Goal: Task Accomplishment & Management: Use online tool/utility

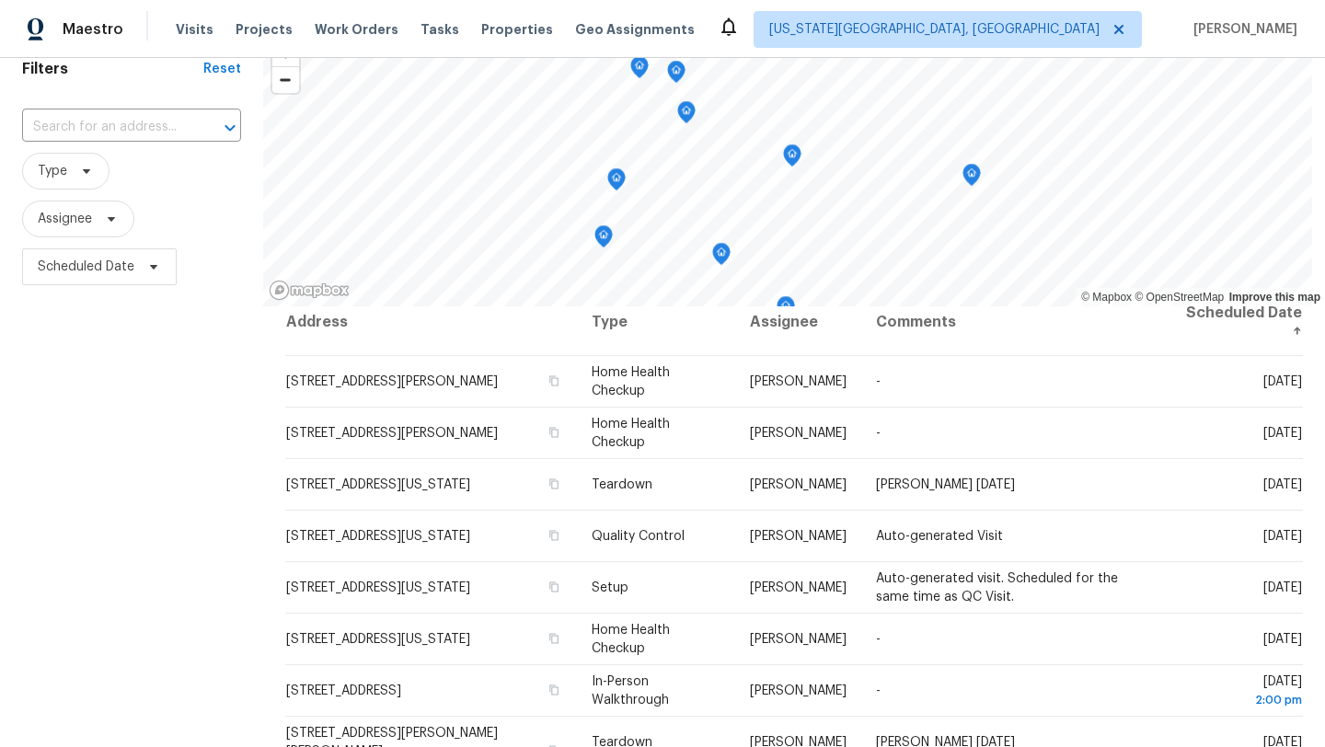
scroll to position [92, 0]
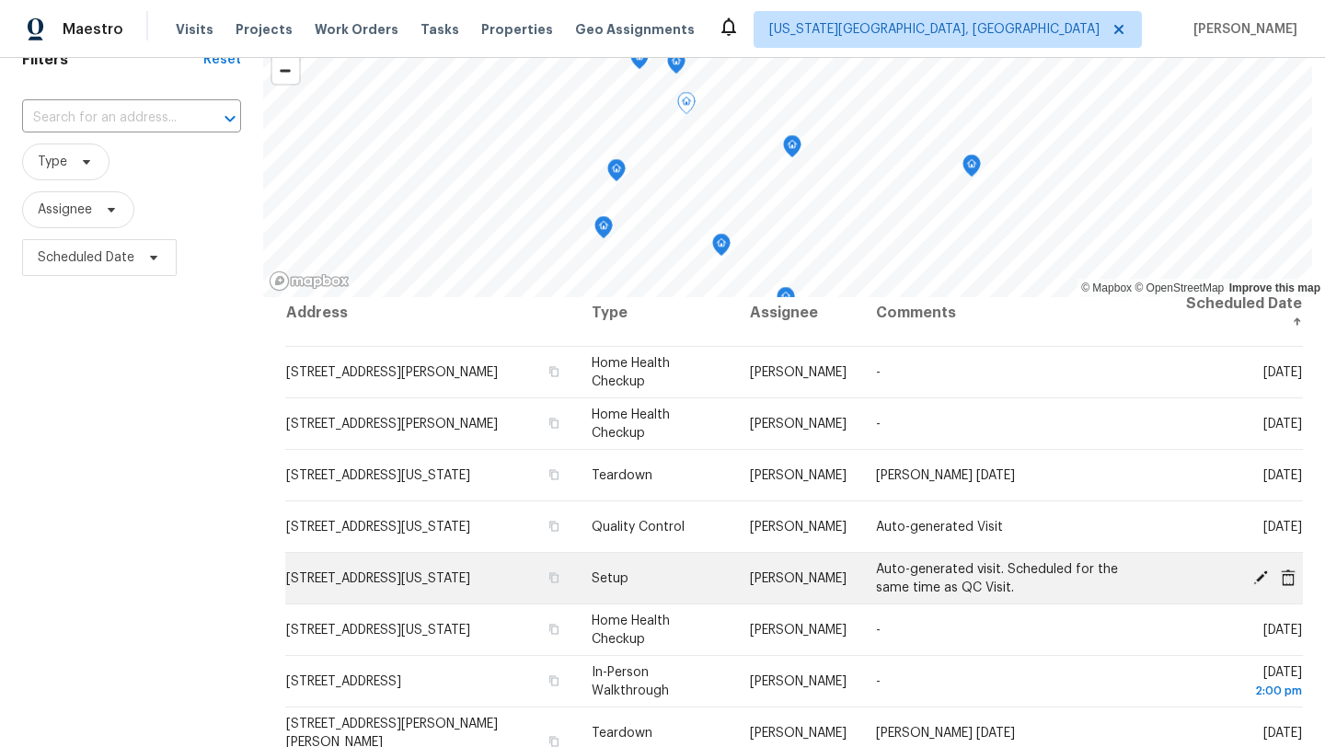
click at [1255, 578] on icon at bounding box center [1260, 577] width 17 height 17
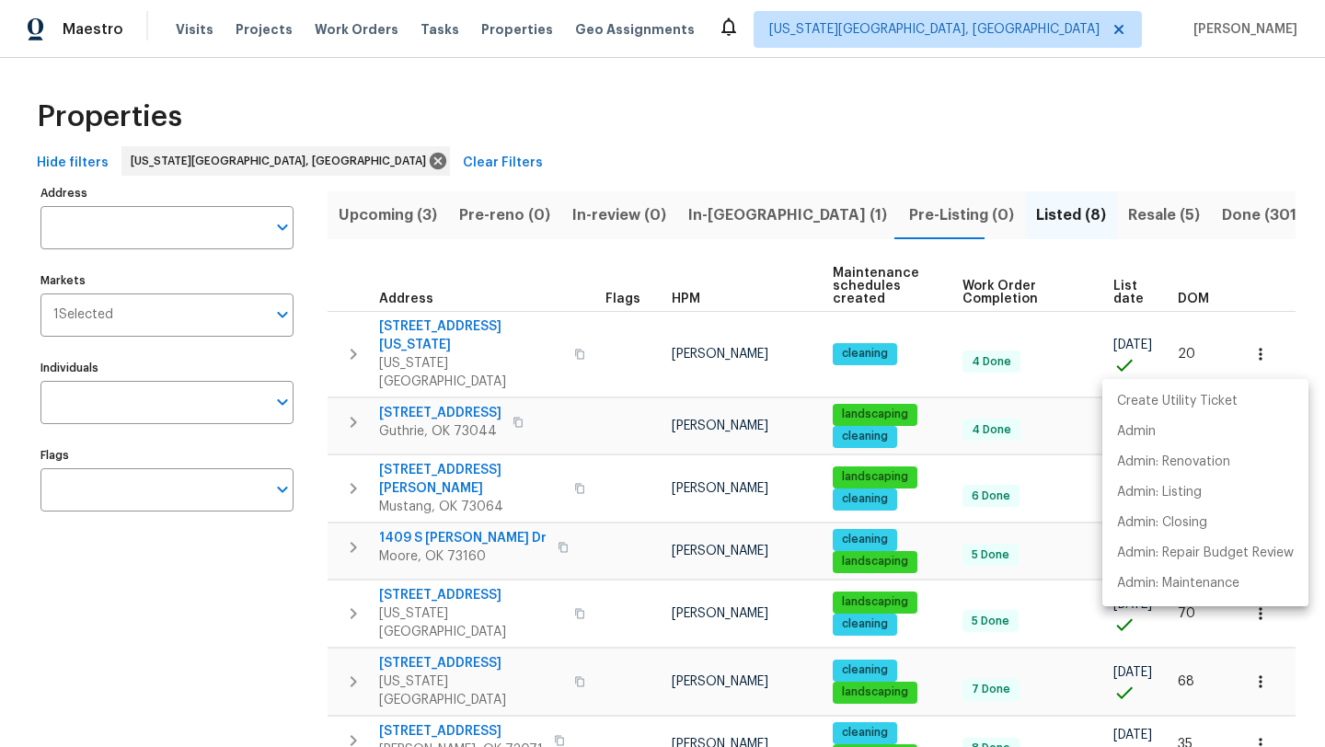
scroll to position [105, 0]
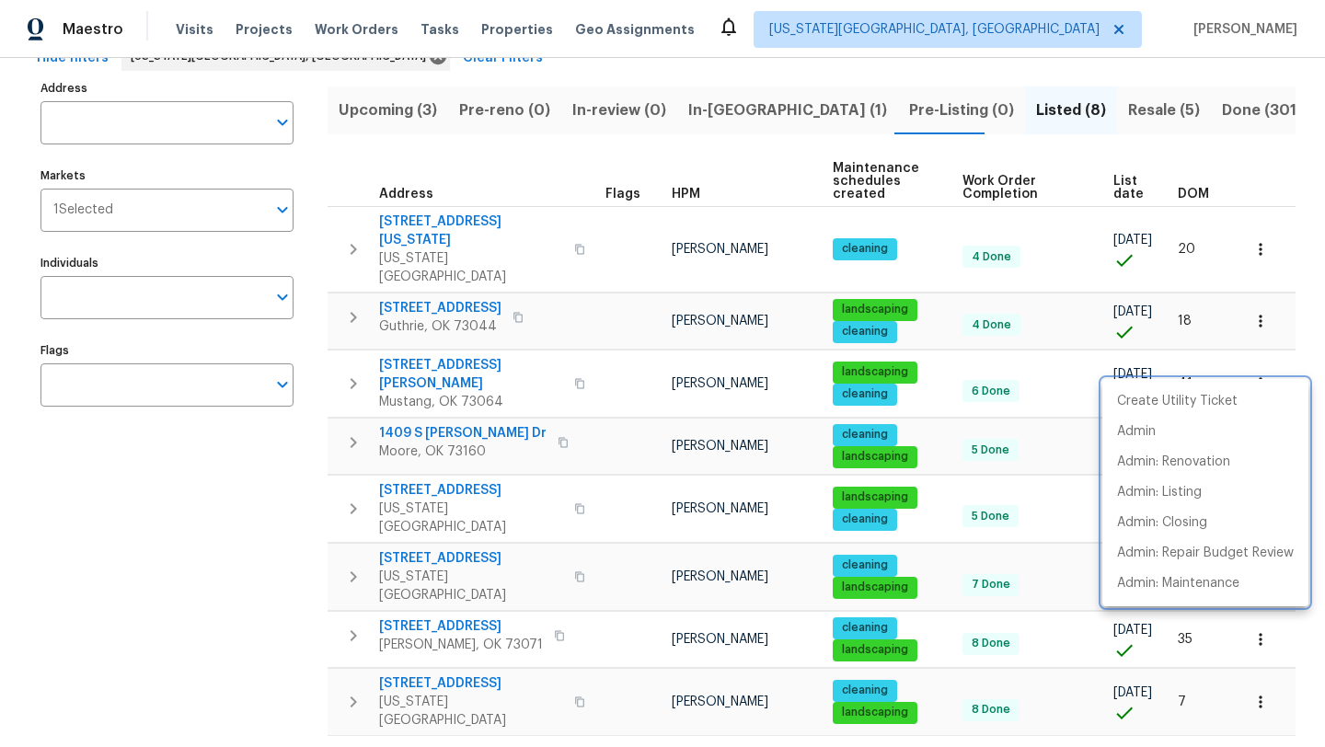
click at [808, 106] on div at bounding box center [662, 373] width 1325 height 747
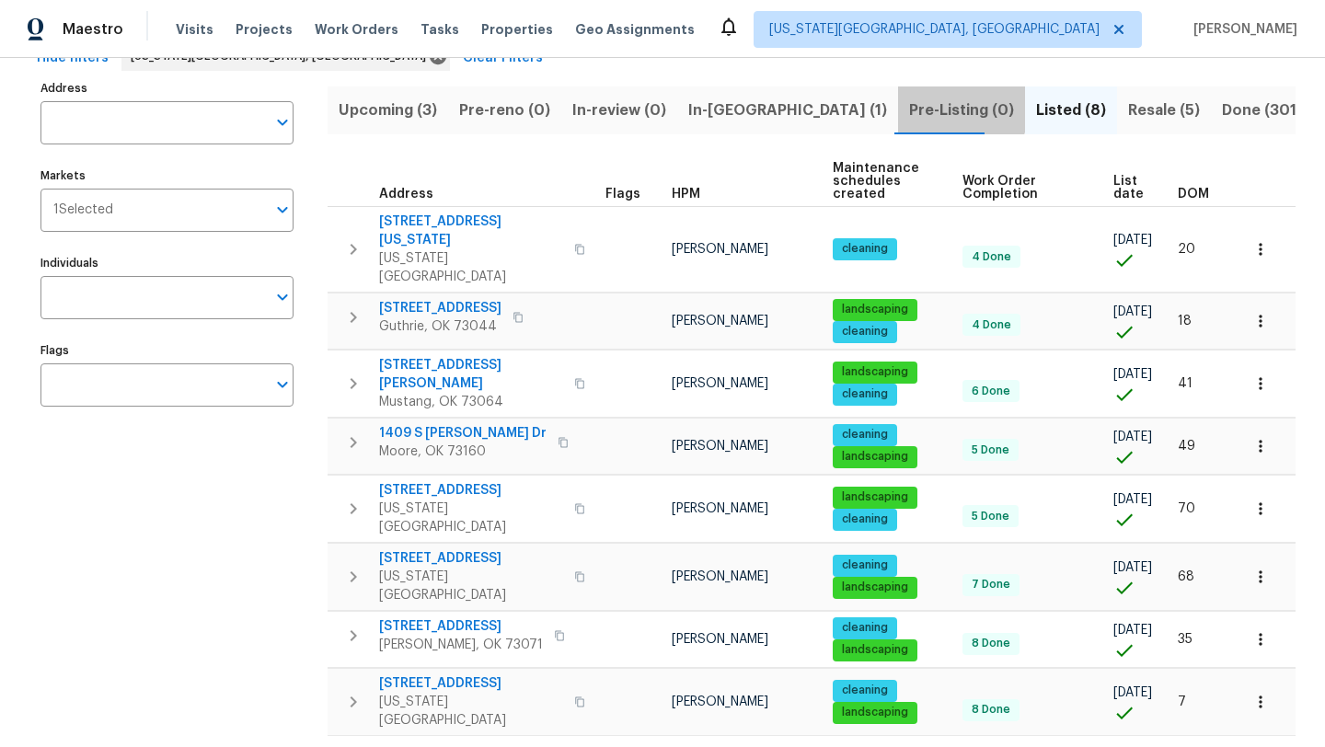
click at [909, 106] on span "Pre-Listing (0)" at bounding box center [961, 111] width 105 height 26
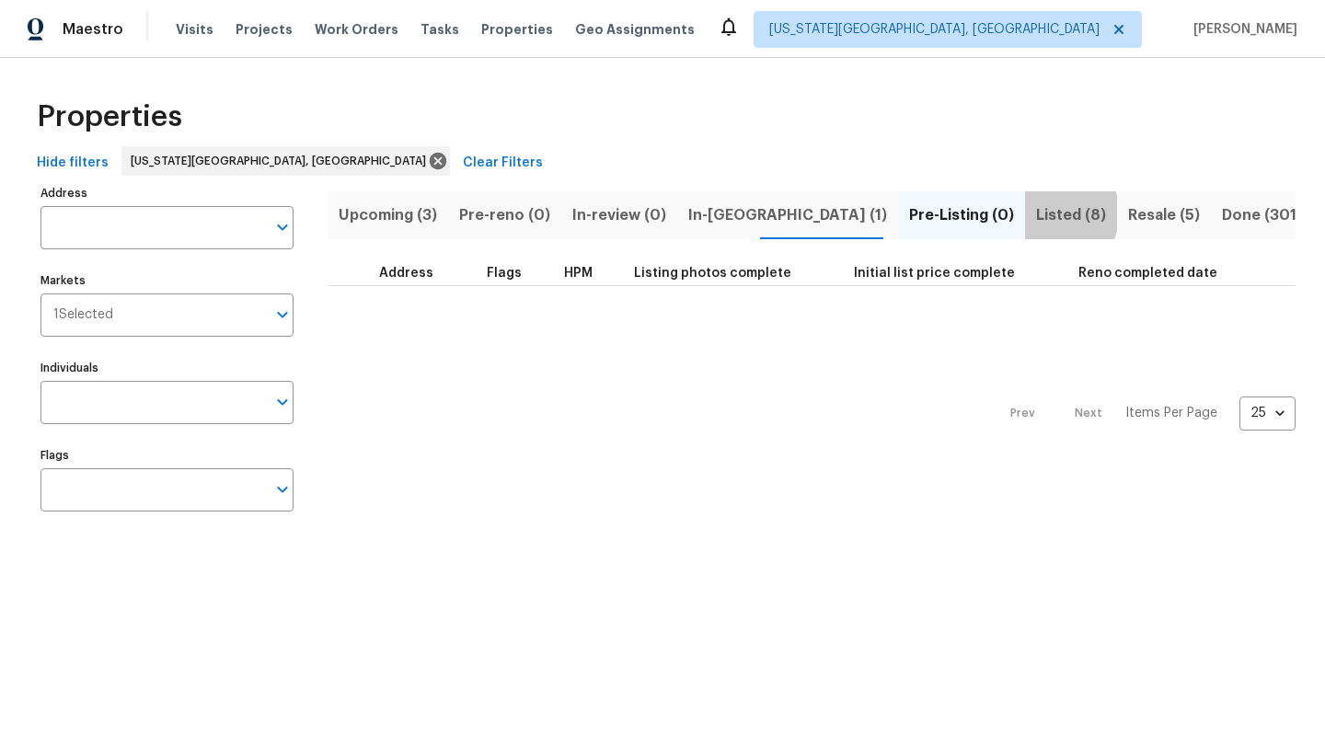
click at [1036, 213] on span "Listed (8)" at bounding box center [1071, 215] width 70 height 26
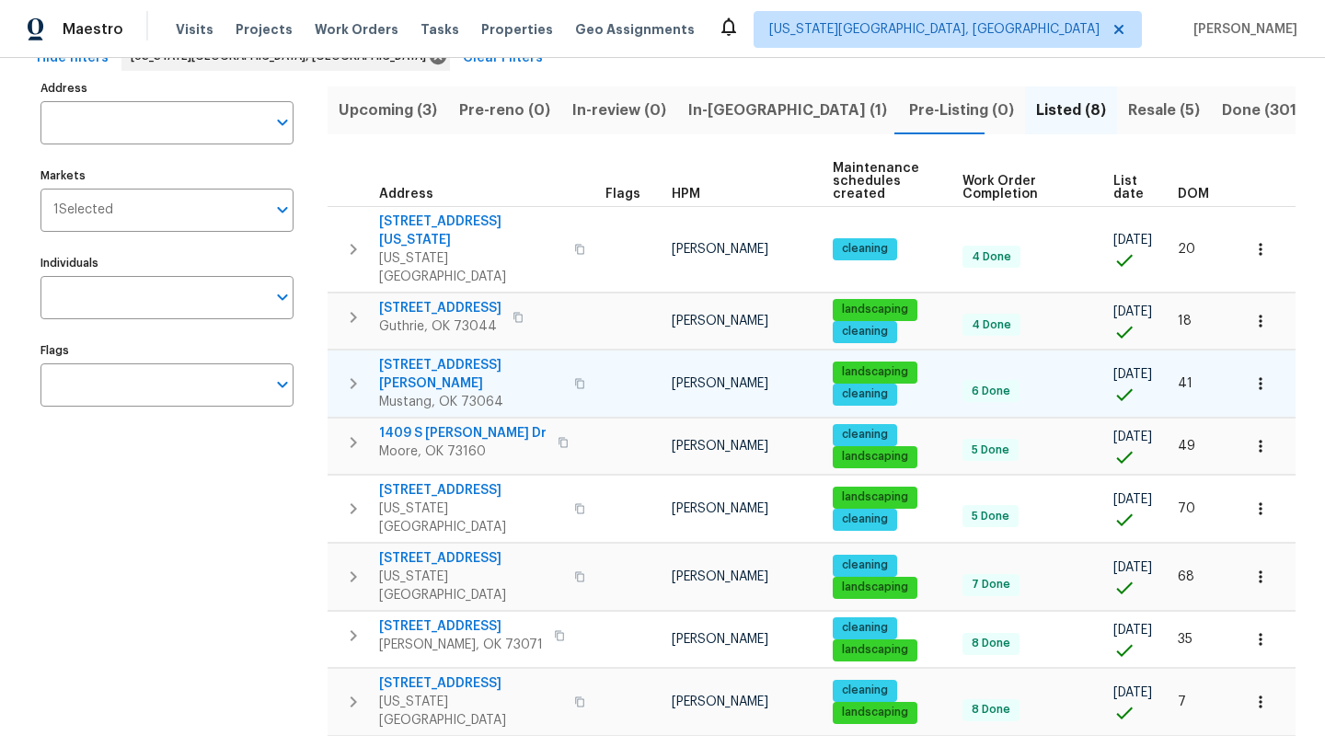
scroll to position [105, 0]
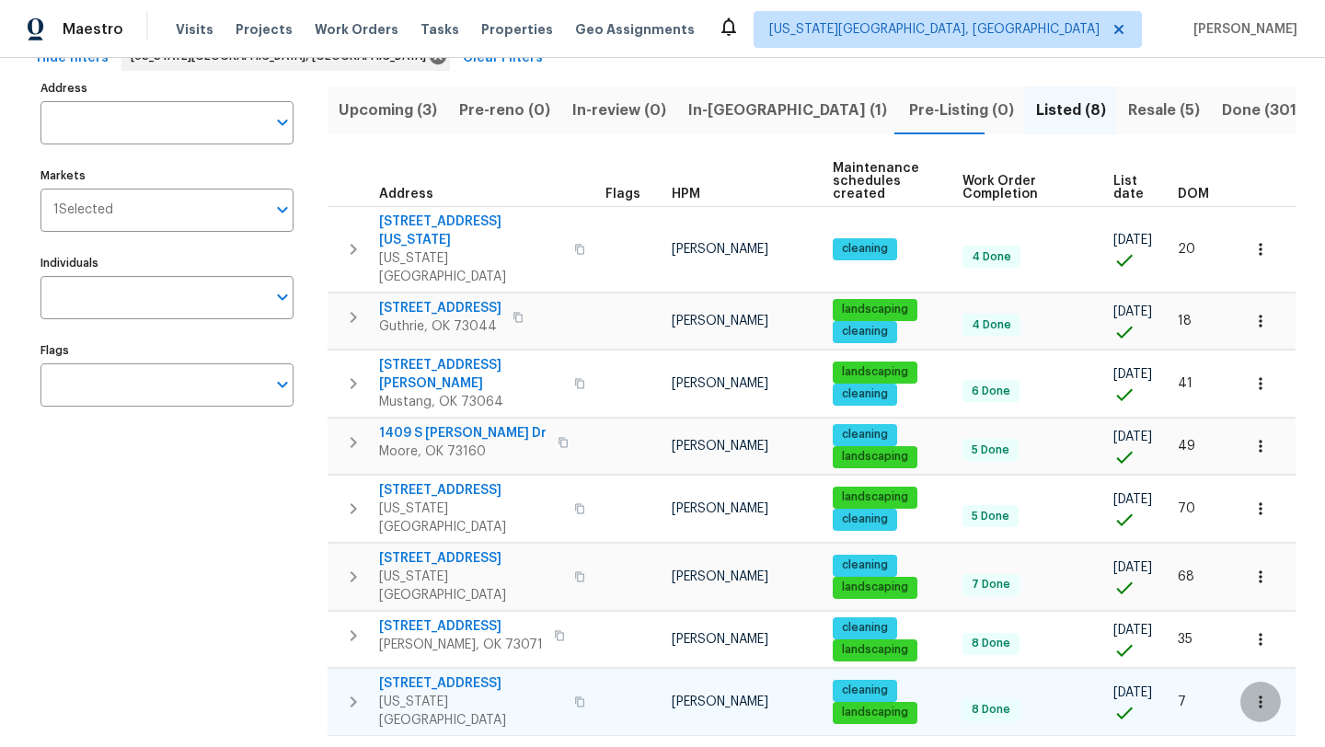
click at [1257, 693] on icon "button" at bounding box center [1260, 702] width 18 height 18
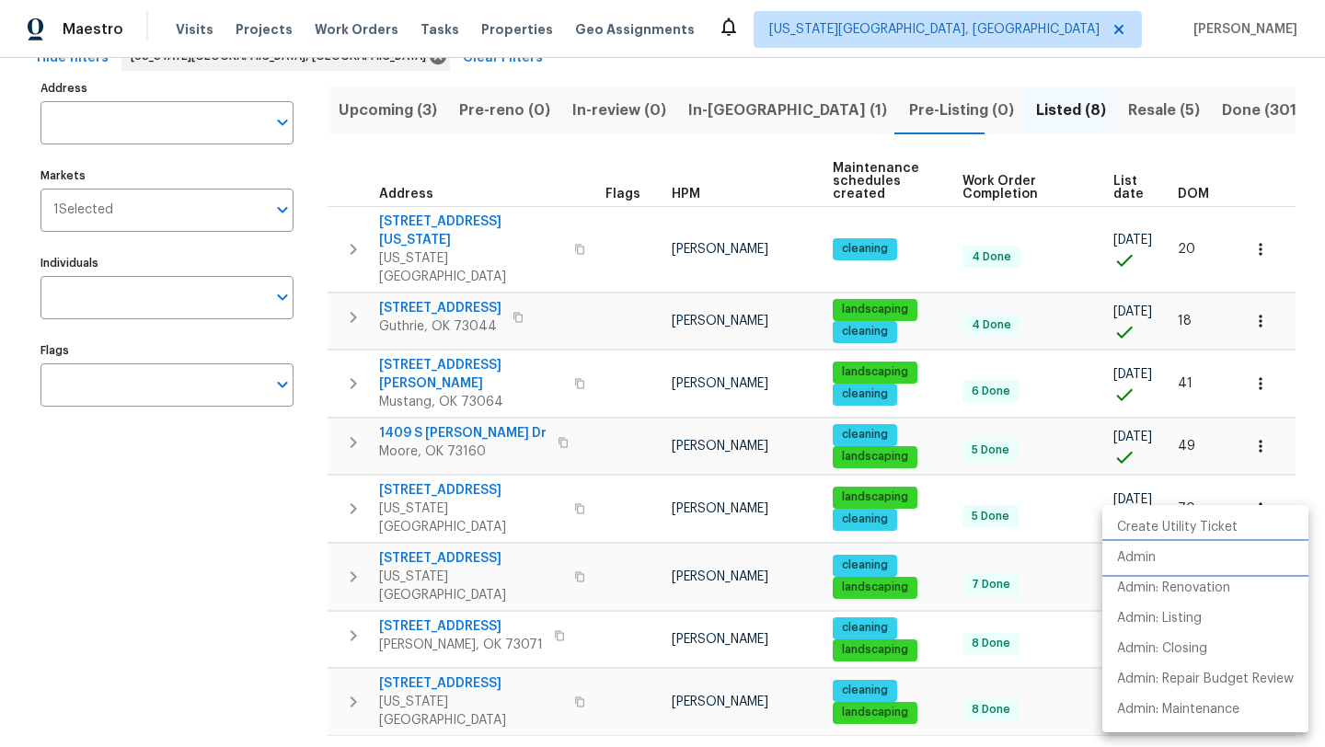
click at [1143, 555] on p "Admin" at bounding box center [1136, 557] width 39 height 19
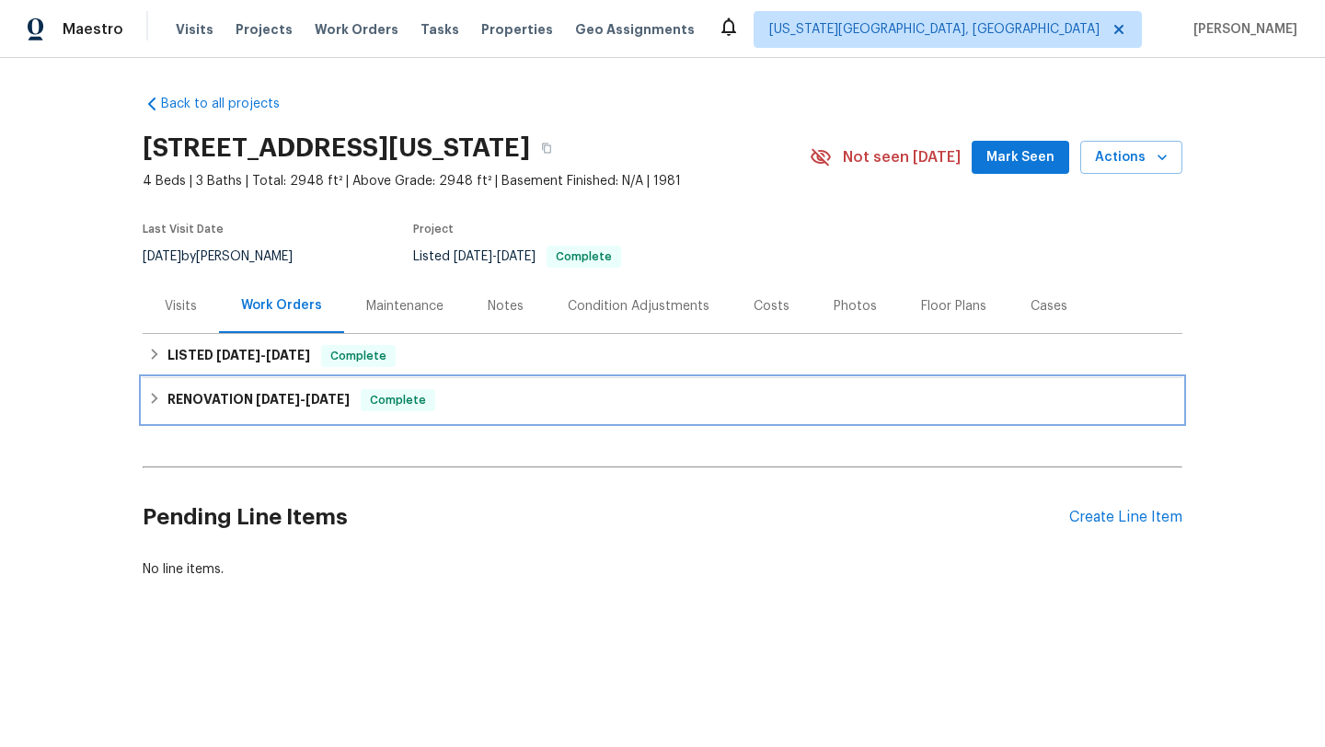
click at [251, 398] on h6 "RENOVATION [DATE] - [DATE]" at bounding box center [258, 400] width 182 height 22
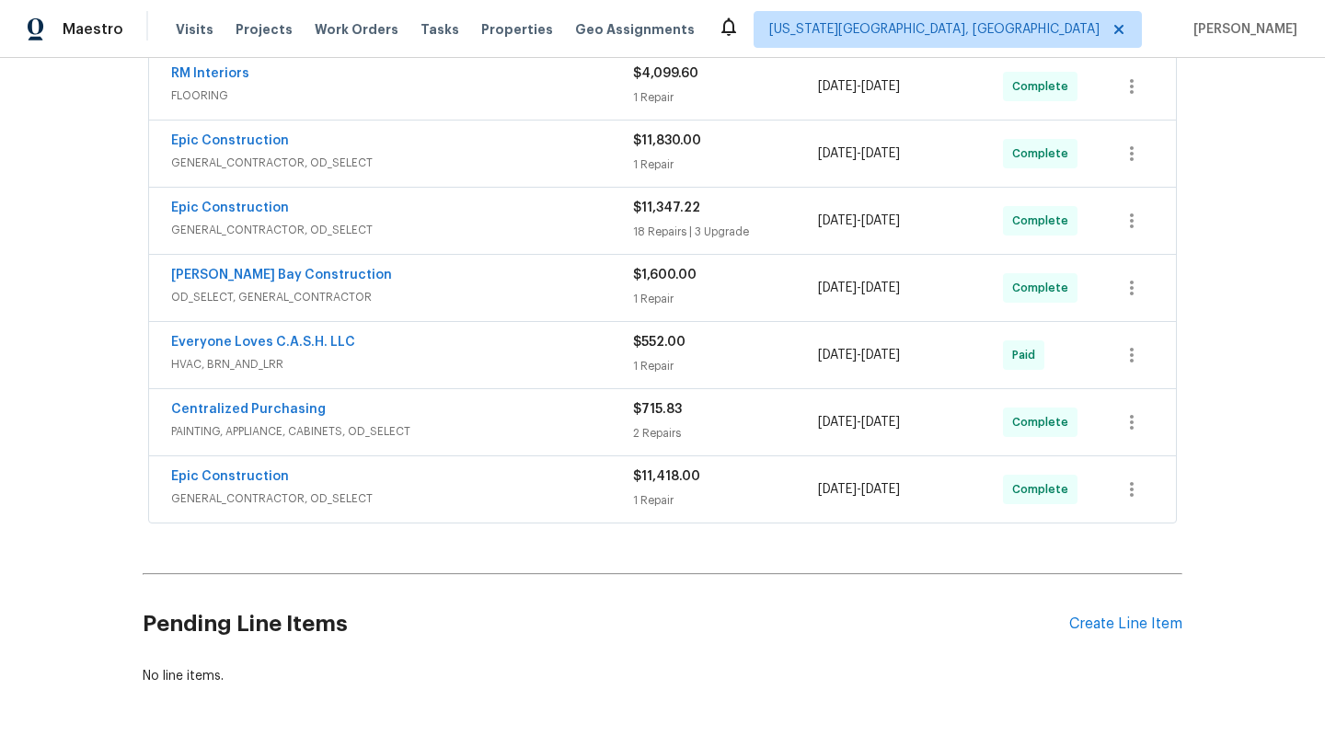
scroll to position [414, 0]
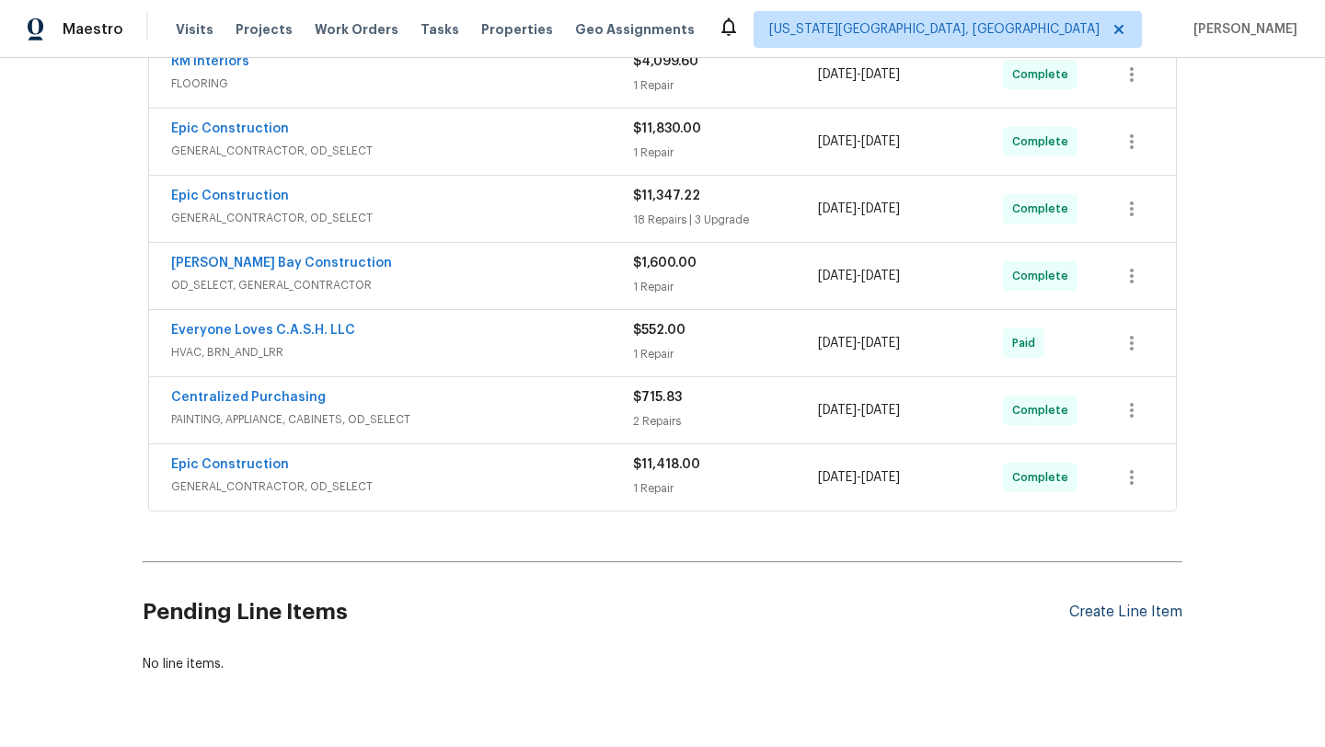
click at [1092, 605] on div "Create Line Item" at bounding box center [1125, 612] width 113 height 17
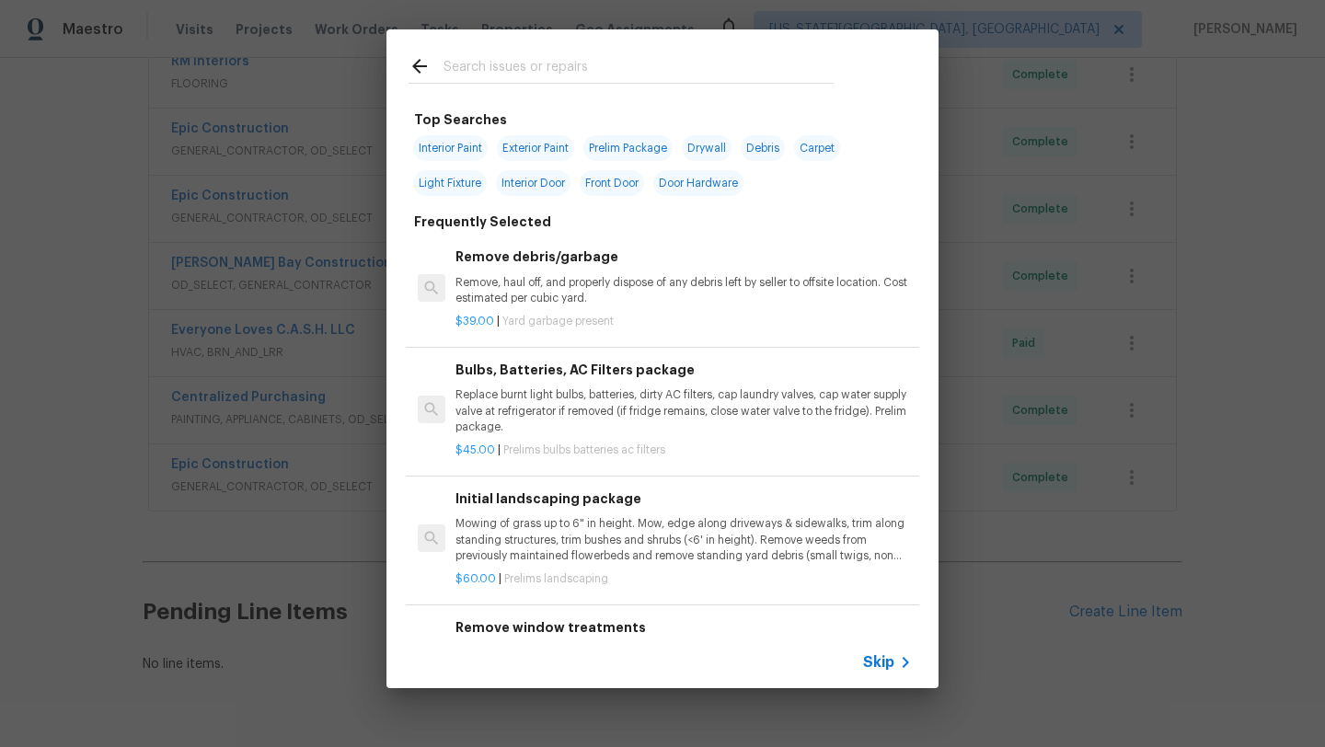
click at [868, 662] on span "Skip" at bounding box center [878, 662] width 31 height 18
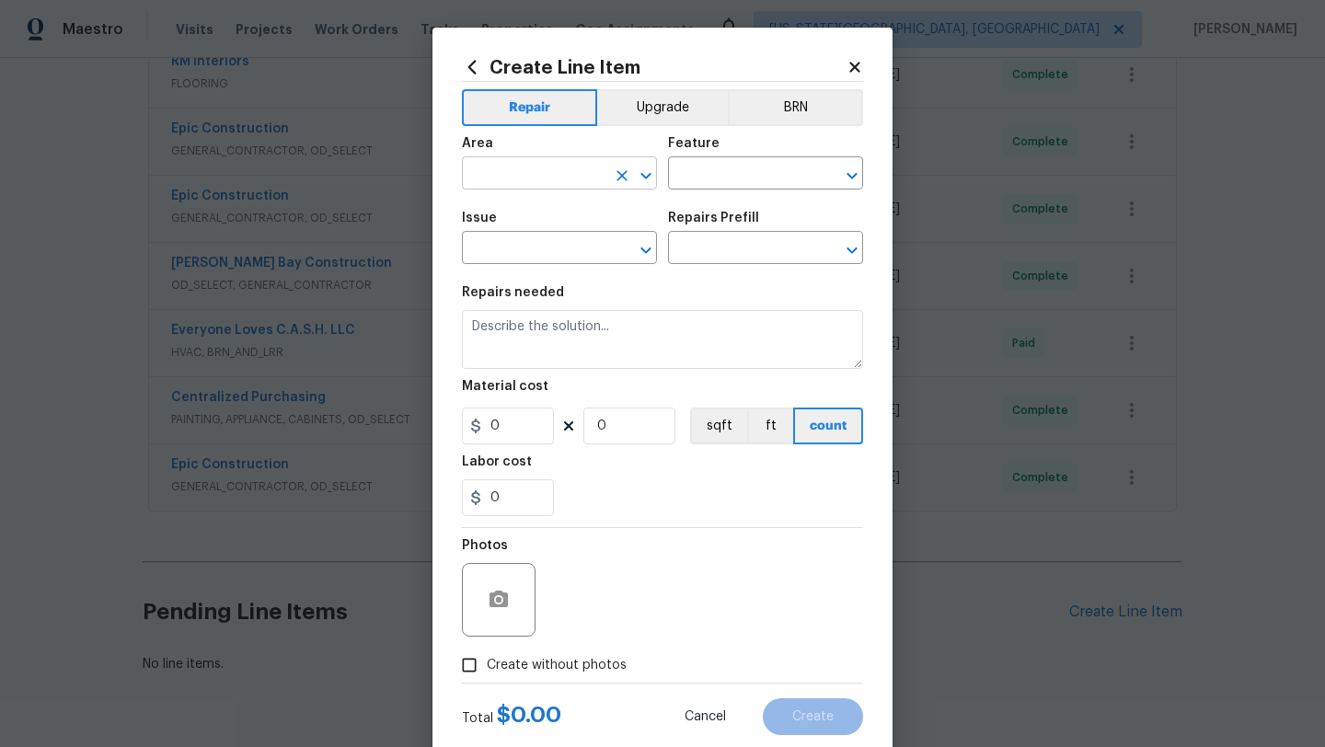
click at [493, 173] on input "text" at bounding box center [534, 175] width 144 height 29
click at [513, 243] on li "Interior Overall" at bounding box center [559, 247] width 195 height 30
type input "Interior Overall"
click at [721, 175] on input "text" at bounding box center [740, 175] width 144 height 29
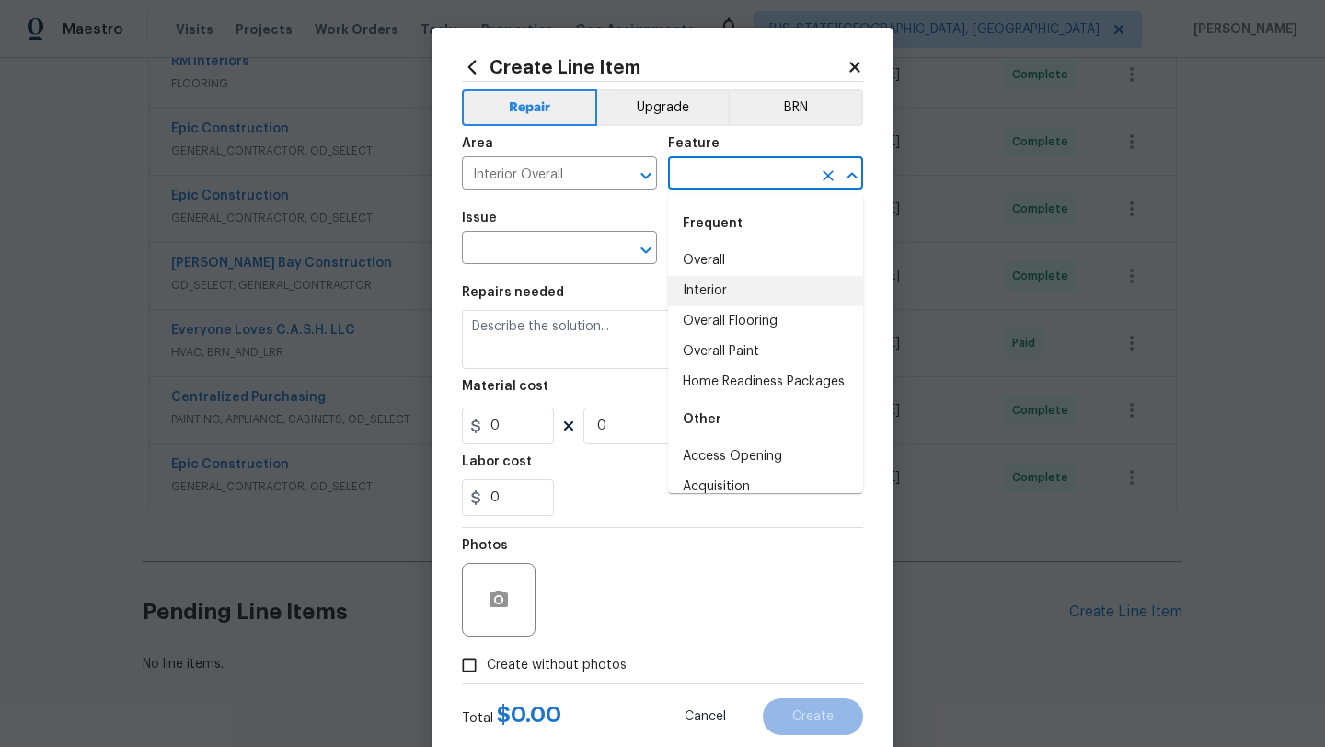
click at [709, 286] on li "Interior" at bounding box center [765, 291] width 195 height 30
type input "Interior"
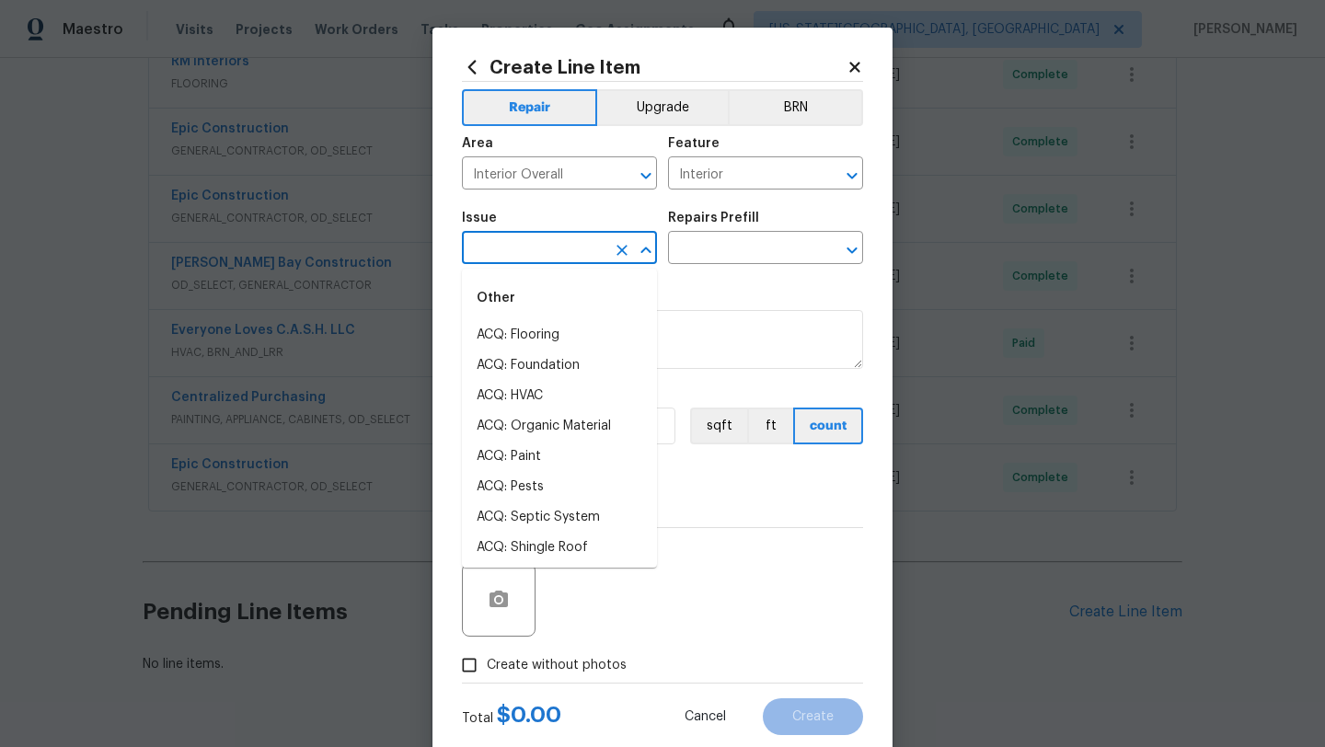
click at [567, 246] on input "text" at bounding box center [534, 250] width 144 height 29
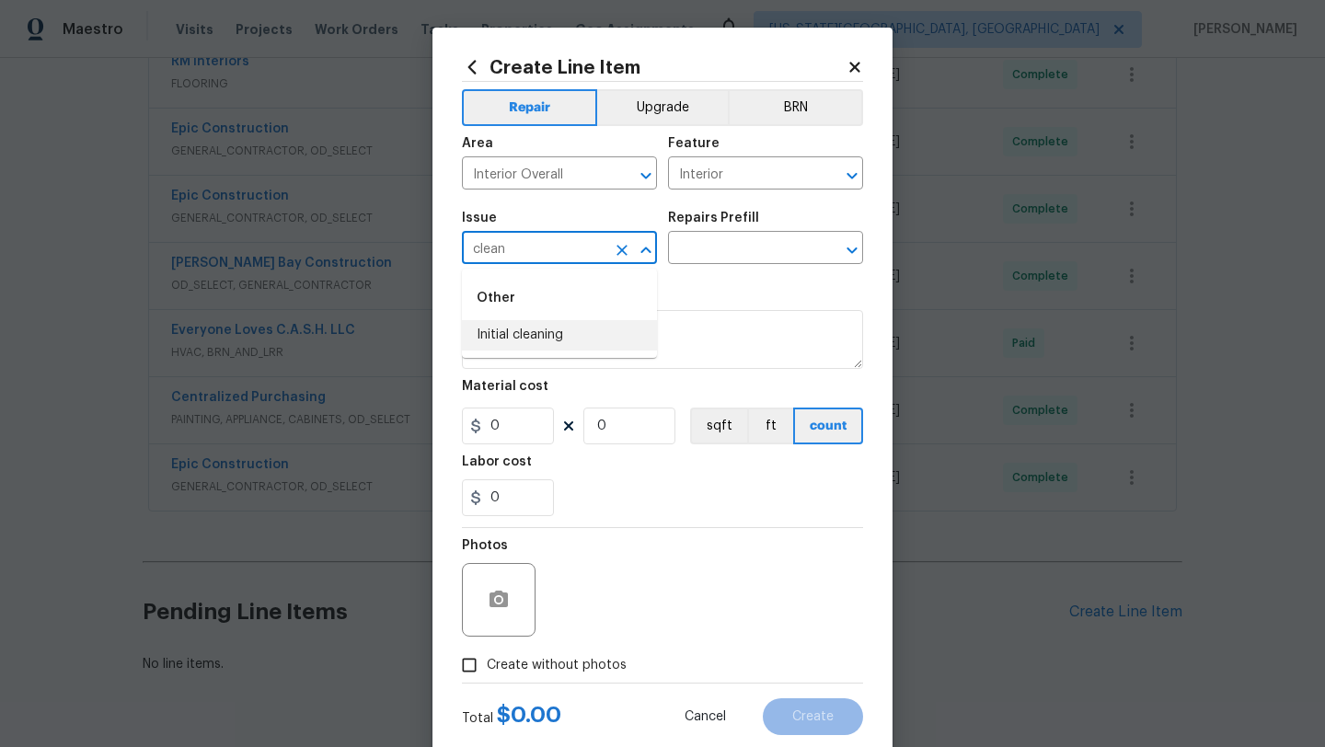
click at [520, 332] on li "Initial cleaning" at bounding box center [559, 335] width 195 height 30
type input "Initial cleaning"
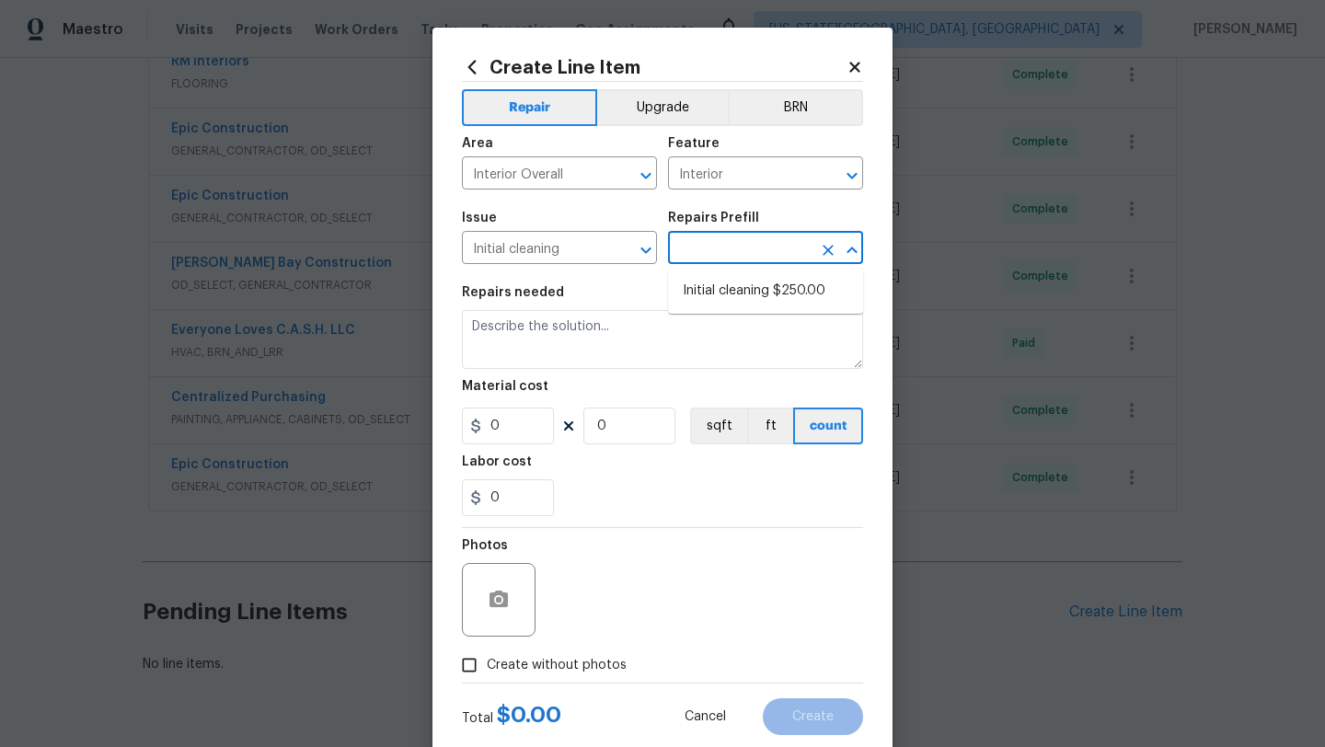
click at [703, 254] on input "text" at bounding box center [740, 250] width 144 height 29
click at [710, 301] on li "Initial cleaning $250.00" at bounding box center [765, 291] width 195 height 30
type input "Home Readiness Packages"
type input "Initial cleaning $250.00"
type textarea "1. Wipe down exterior doors and trim. 2. Clean out all exterior light fixtures …"
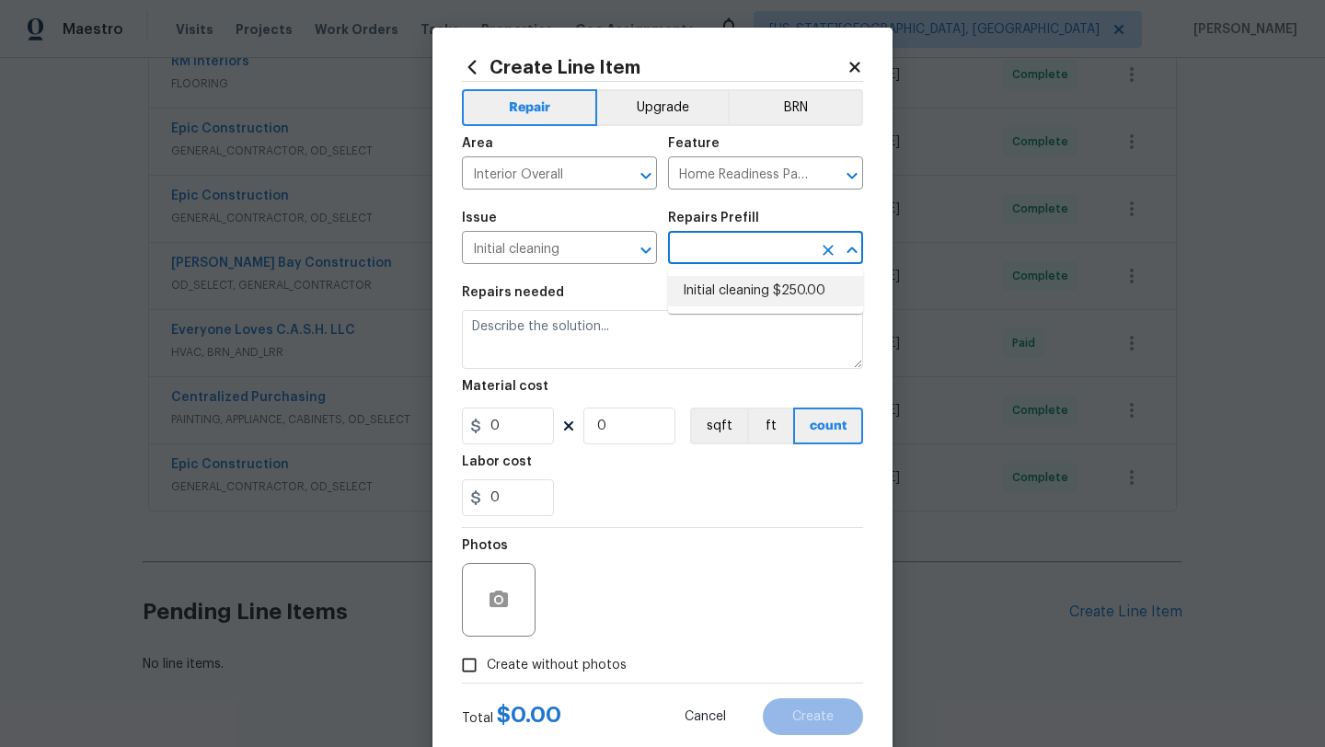
type input "250"
type input "1"
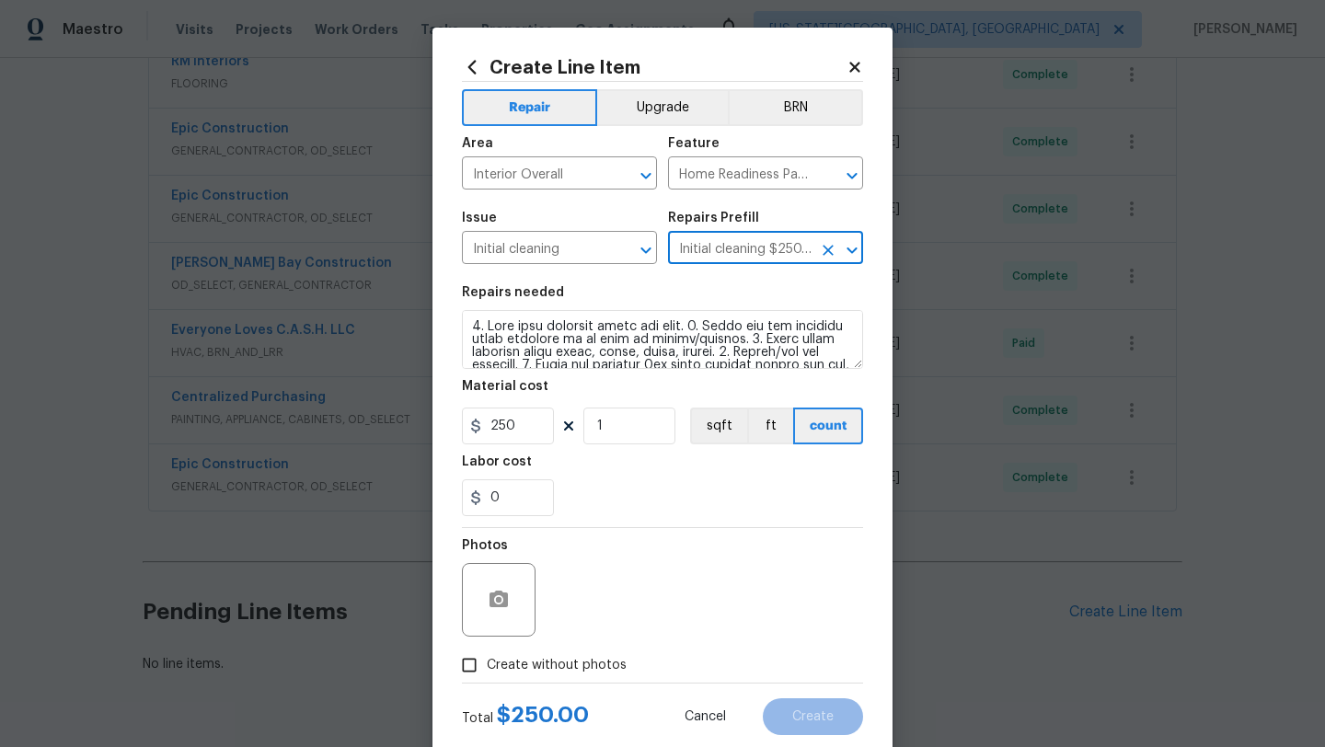
click at [472, 664] on input "Create without photos" at bounding box center [469, 665] width 35 height 35
checkbox input "true"
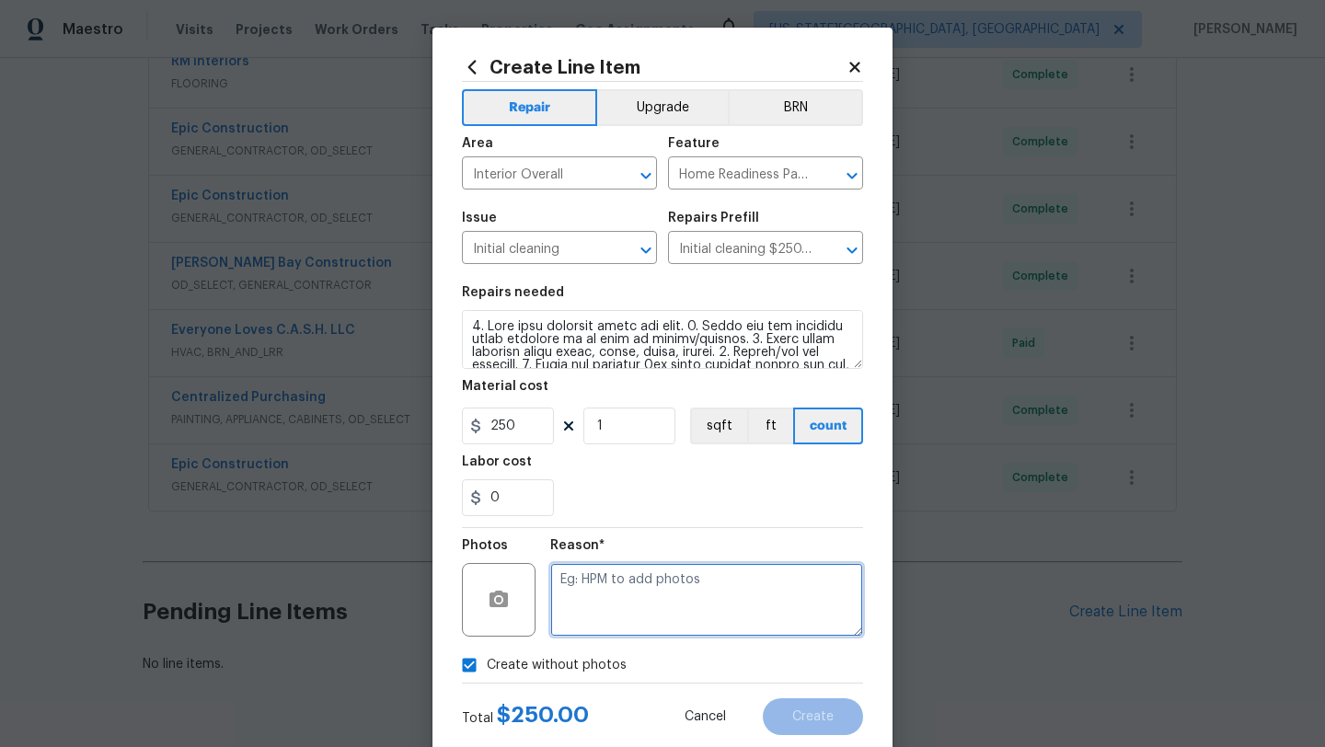
click at [594, 615] on textarea at bounding box center [706, 600] width 313 height 74
type textarea "."
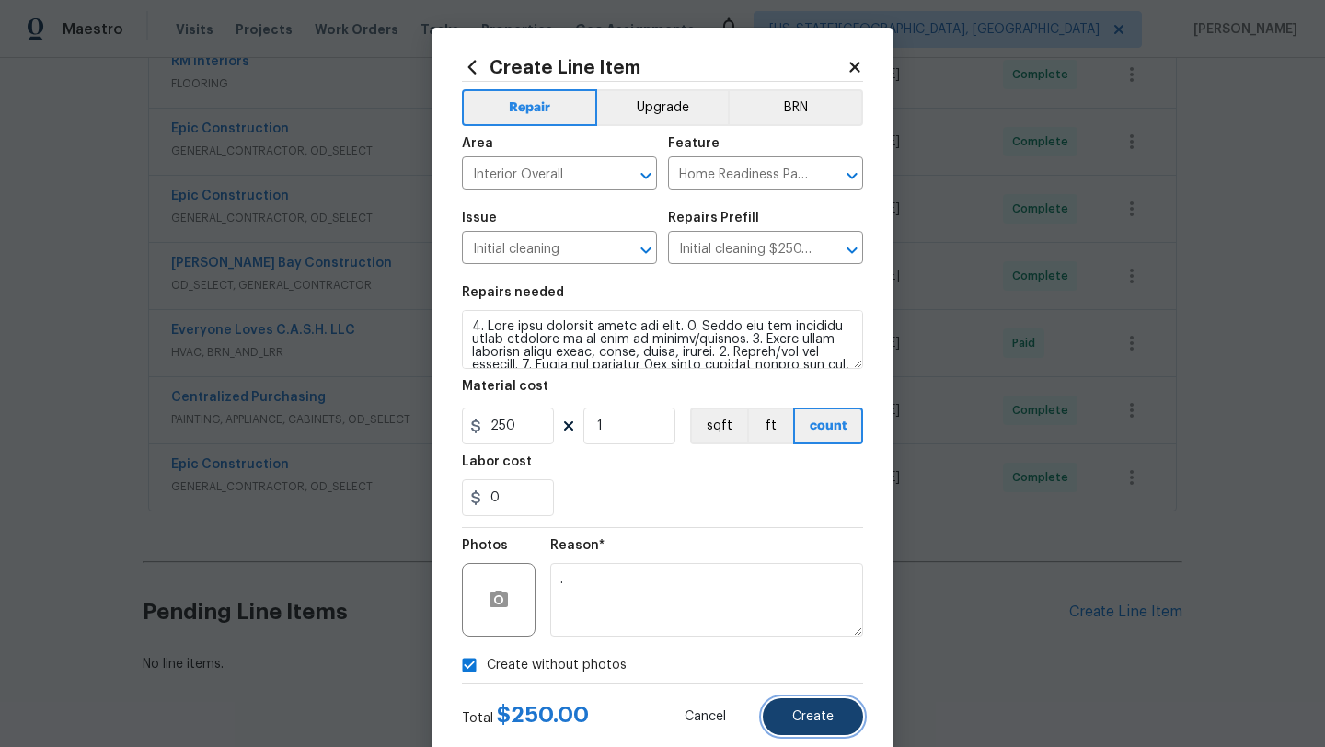
click at [800, 710] on span "Create" at bounding box center [812, 717] width 41 height 14
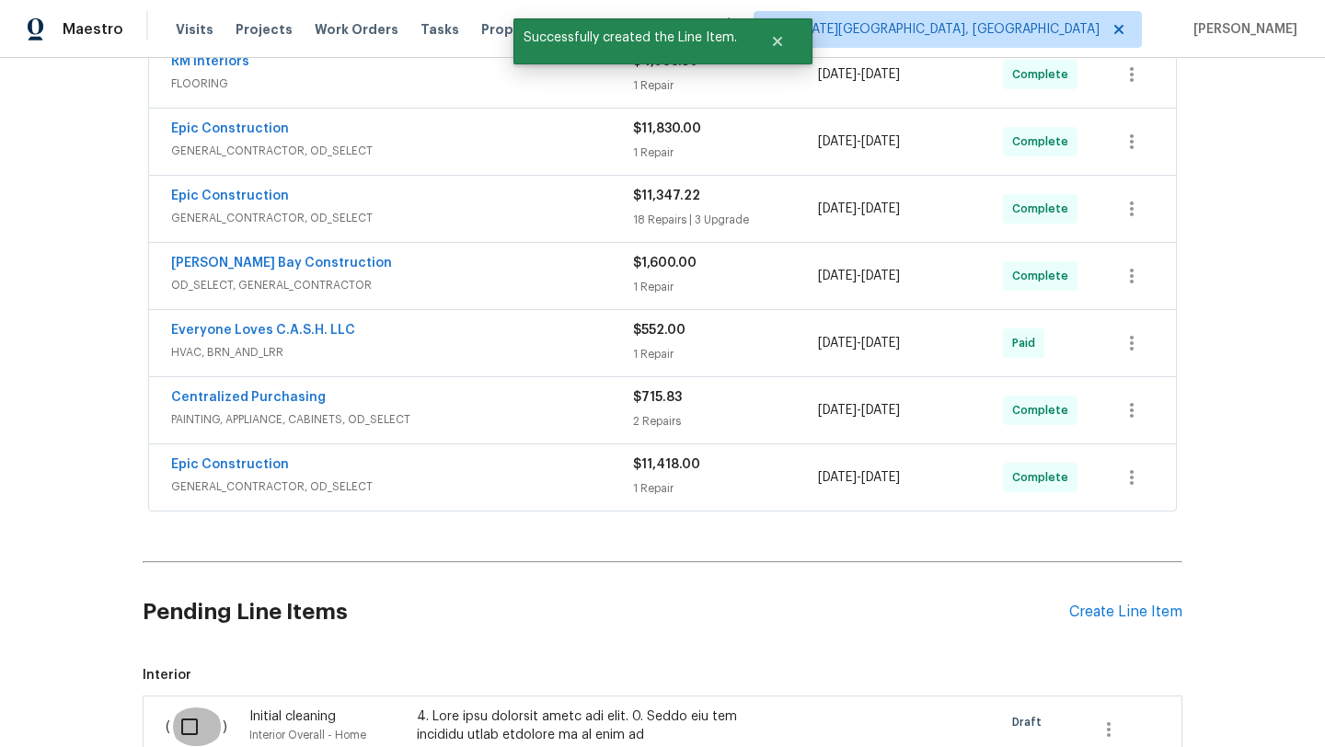
click at [196, 737] on input "checkbox" at bounding box center [196, 727] width 52 height 39
checkbox input "true"
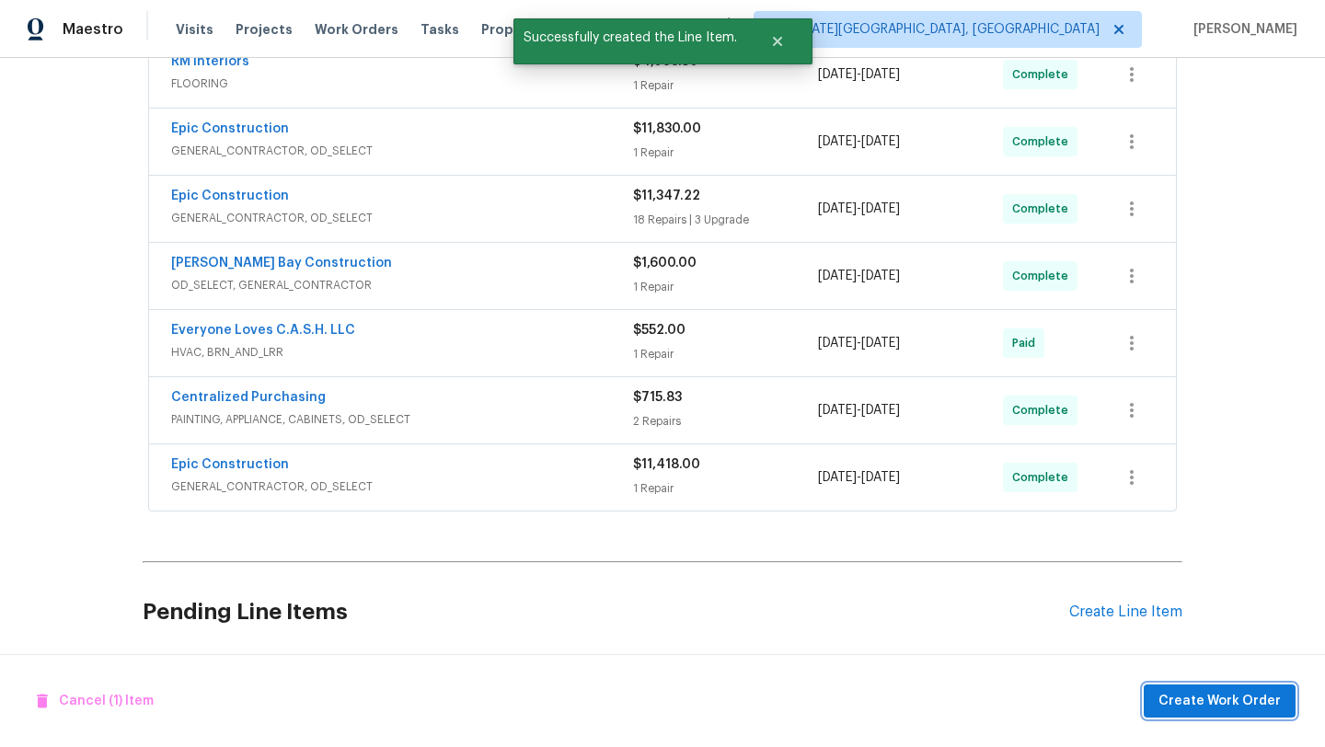
click at [1185, 700] on span "Create Work Order" at bounding box center [1220, 701] width 122 height 23
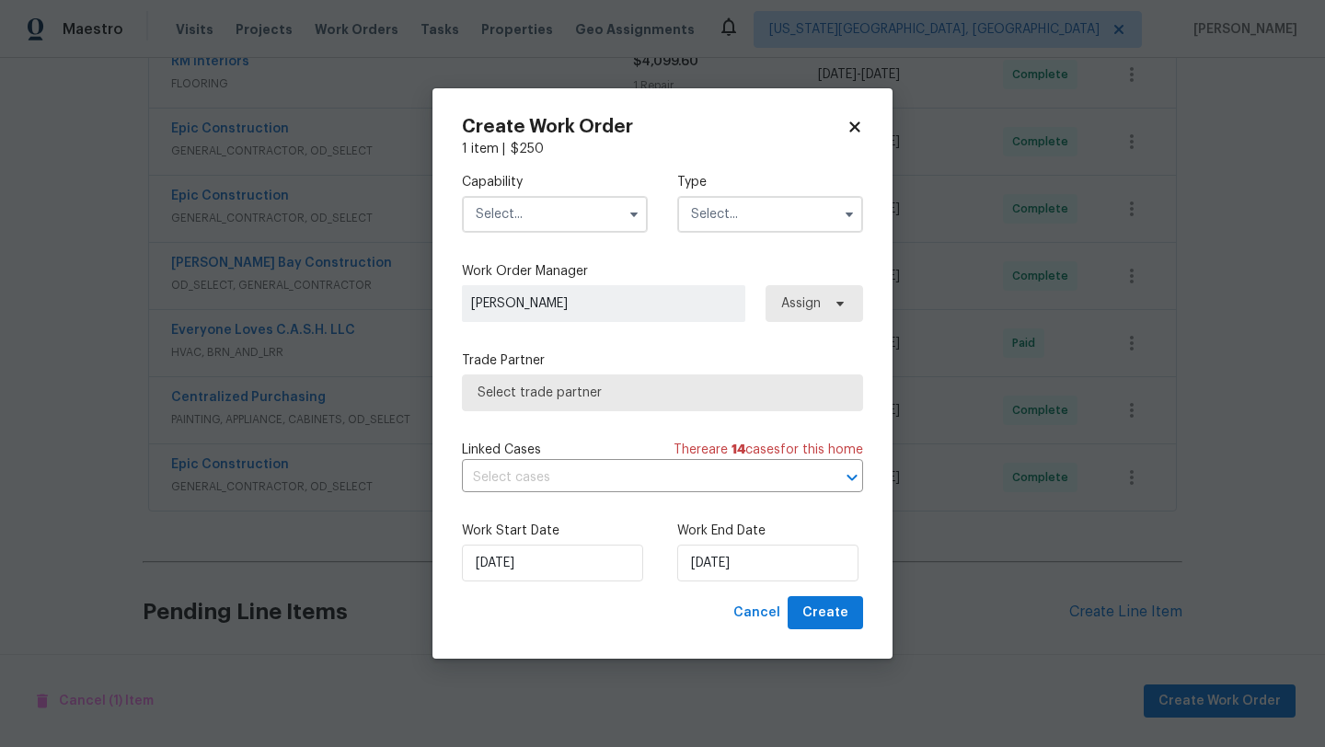
click at [540, 212] on input "text" at bounding box center [555, 214] width 186 height 37
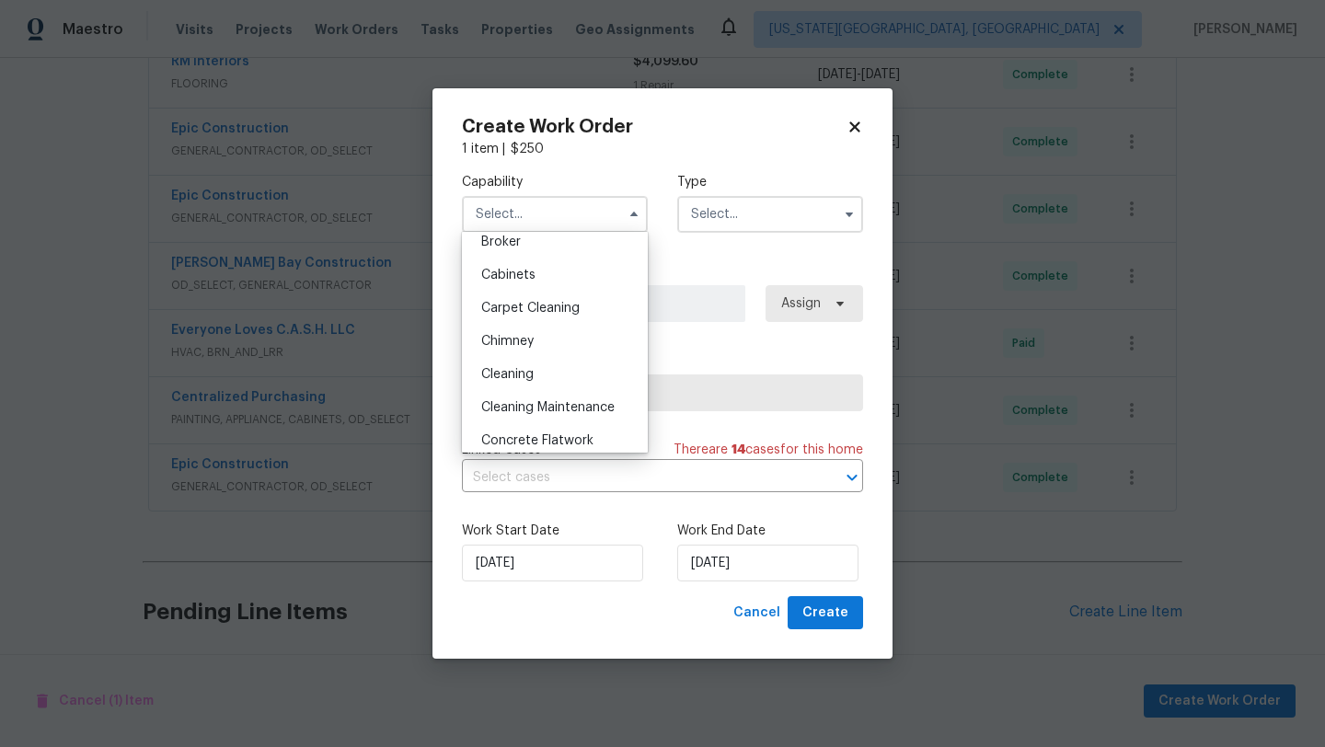
scroll to position [150, 0]
click at [513, 359] on div "Cleaning" at bounding box center [555, 368] width 177 height 33
type input "Cleaning"
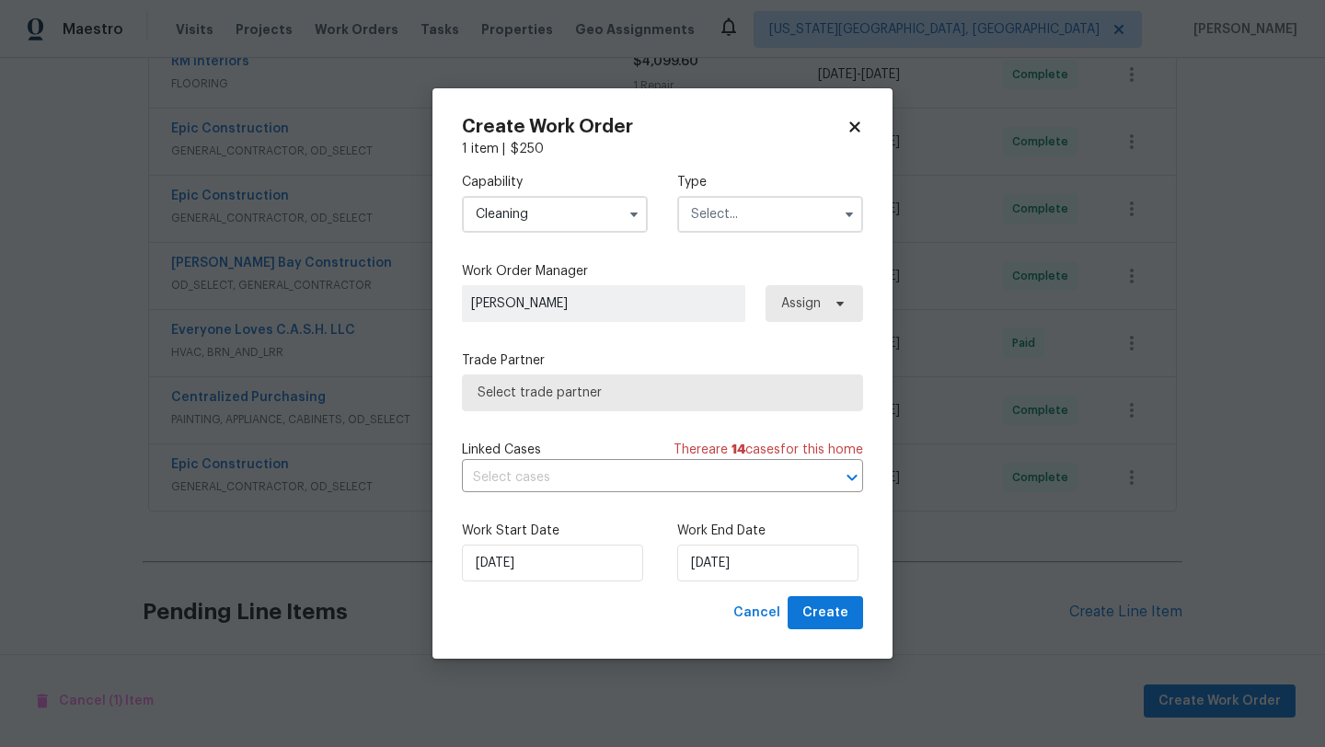
click at [727, 210] on input "text" at bounding box center [770, 214] width 186 height 37
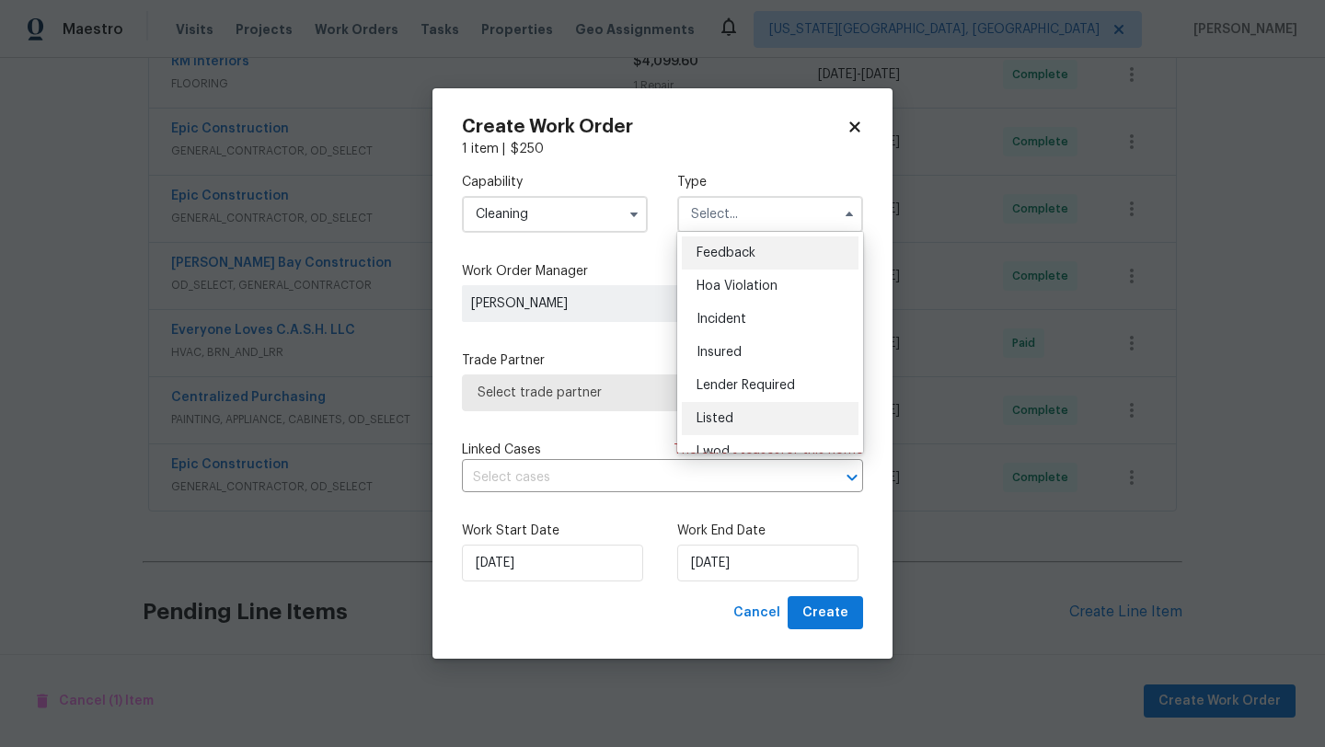
click at [710, 417] on span "Listed" at bounding box center [715, 418] width 37 height 13
type input "Listed"
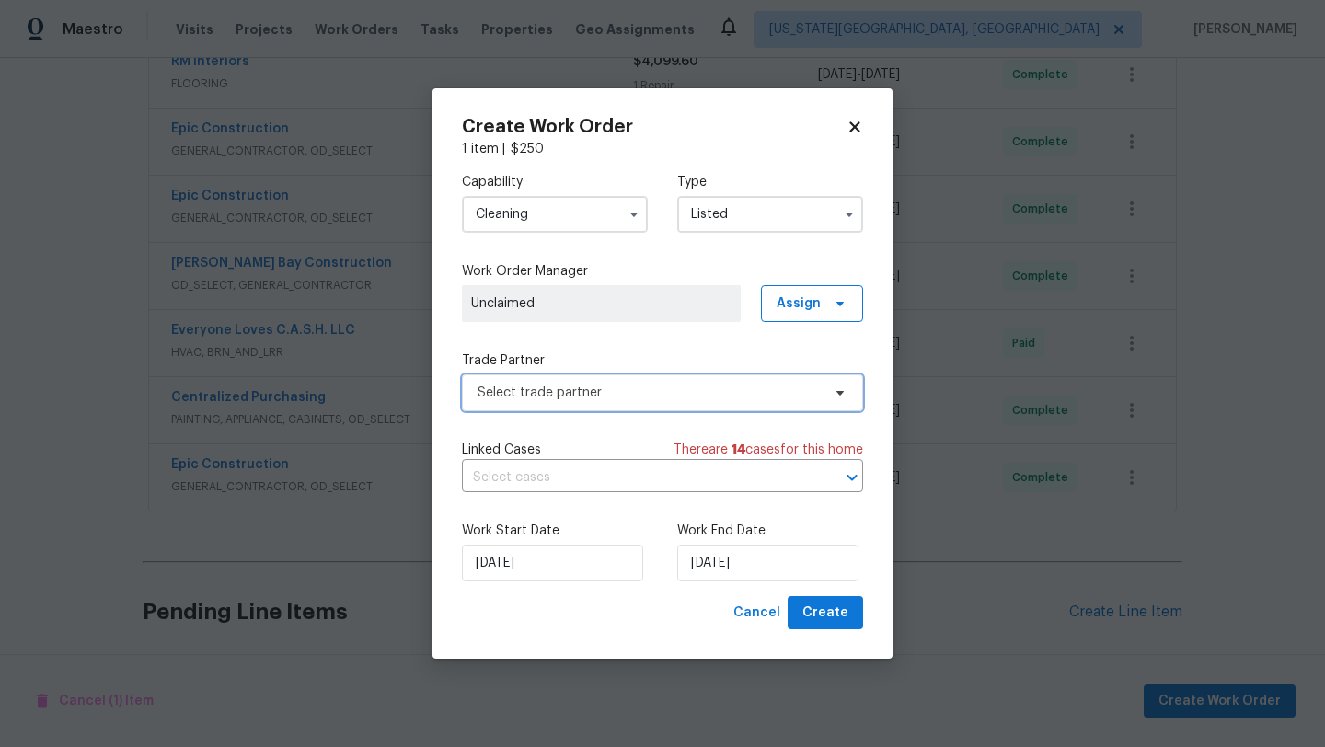
click at [595, 388] on span "Select trade partner" at bounding box center [649, 393] width 343 height 18
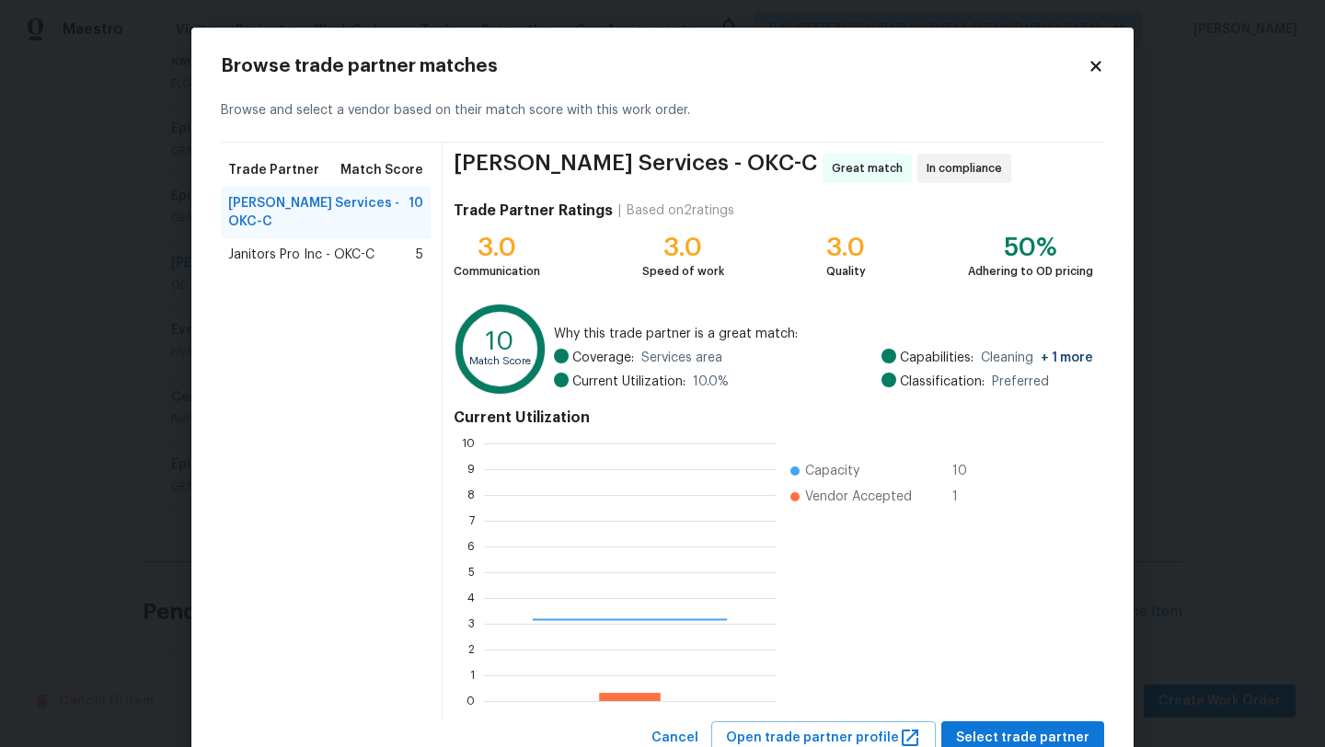
scroll to position [258, 292]
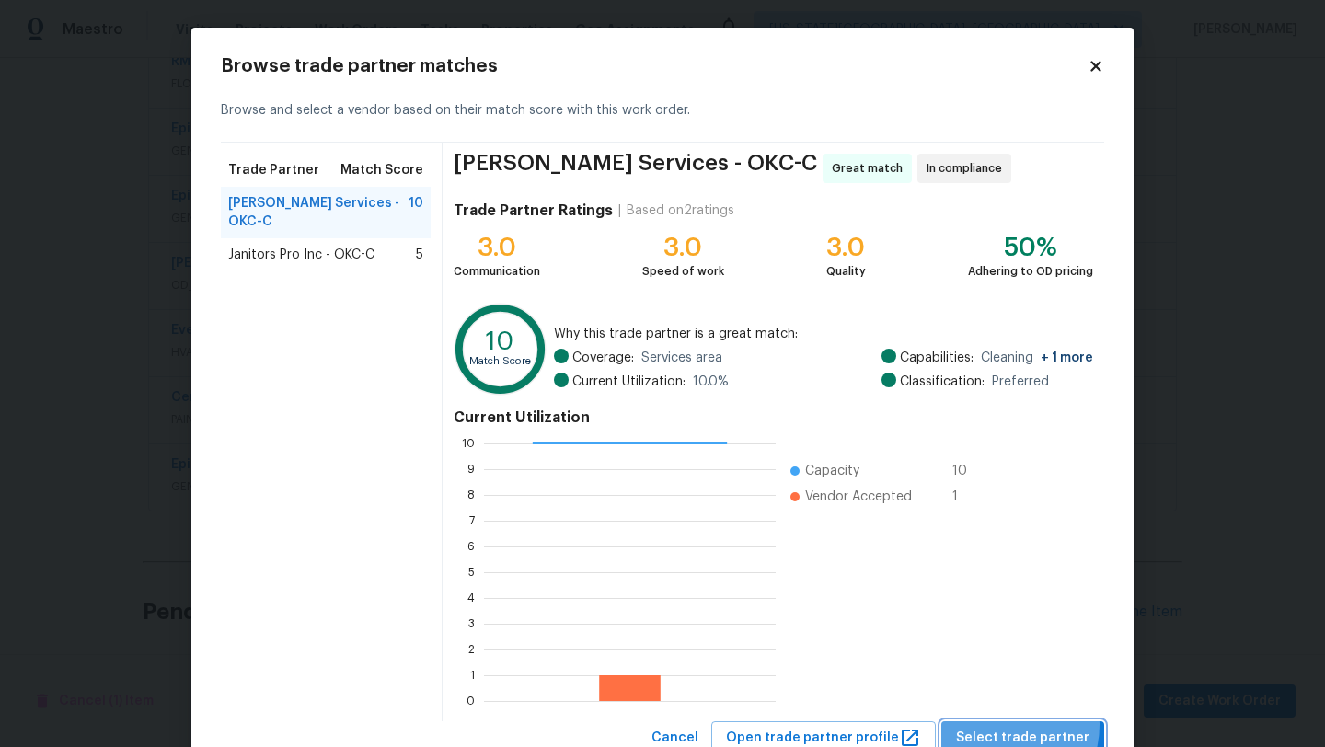
click at [1008, 725] on button "Select trade partner" at bounding box center [1022, 738] width 163 height 34
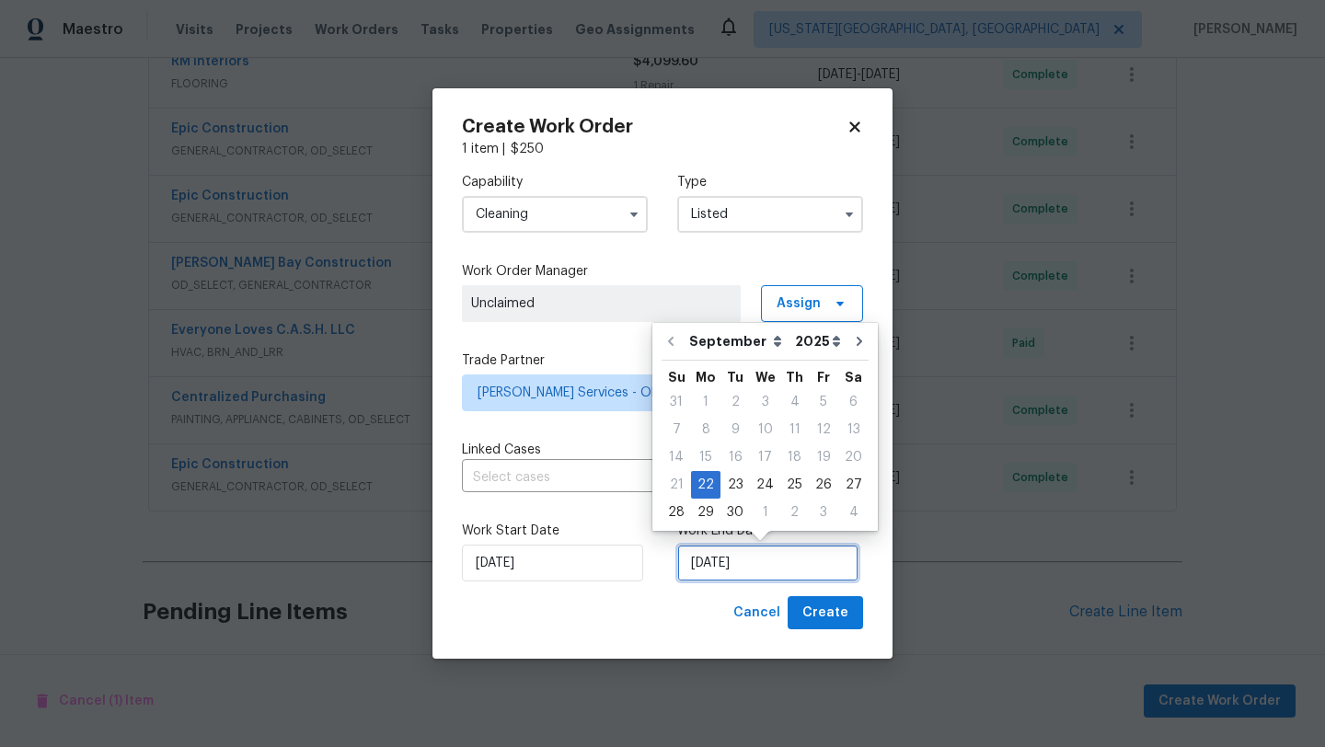
click at [746, 557] on input "[DATE]" at bounding box center [767, 563] width 181 height 37
click at [760, 490] on div "24" at bounding box center [765, 485] width 30 height 26
type input "9/24/2025"
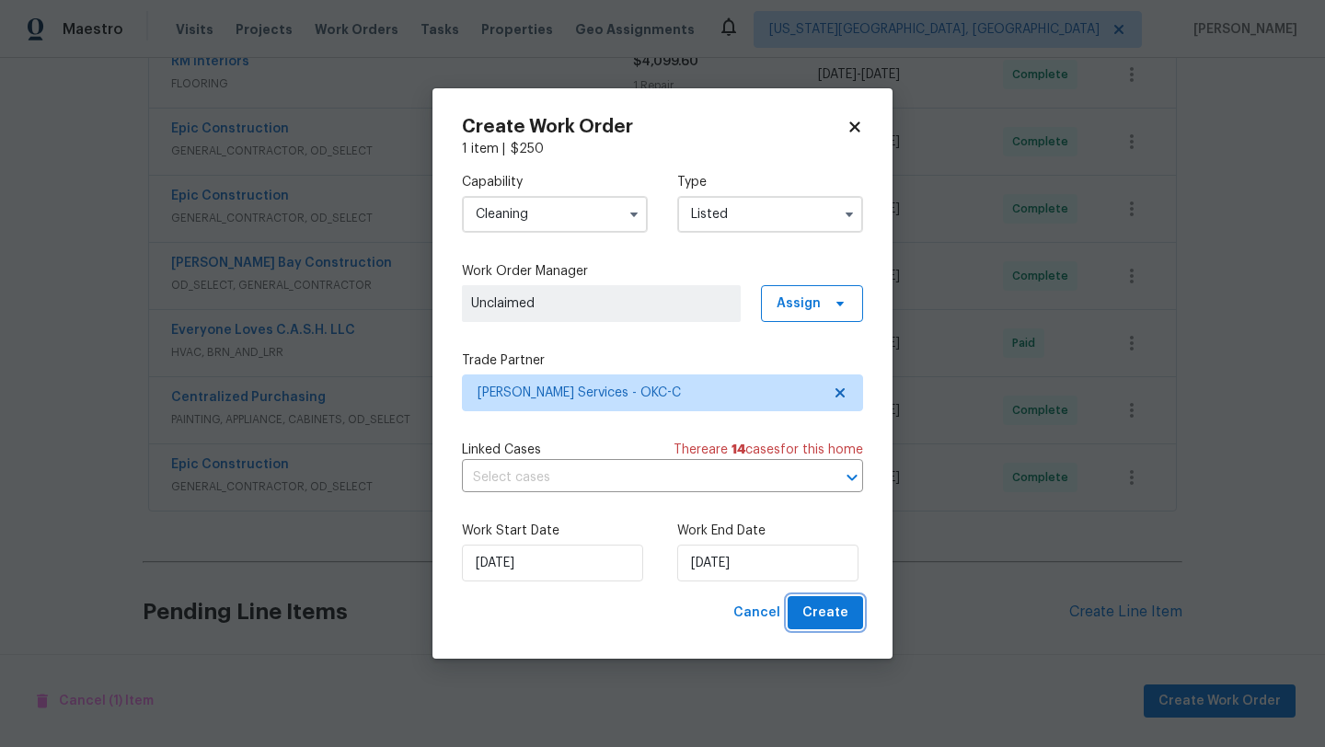
click at [824, 605] on span "Create" at bounding box center [825, 613] width 46 height 23
checkbox input "false"
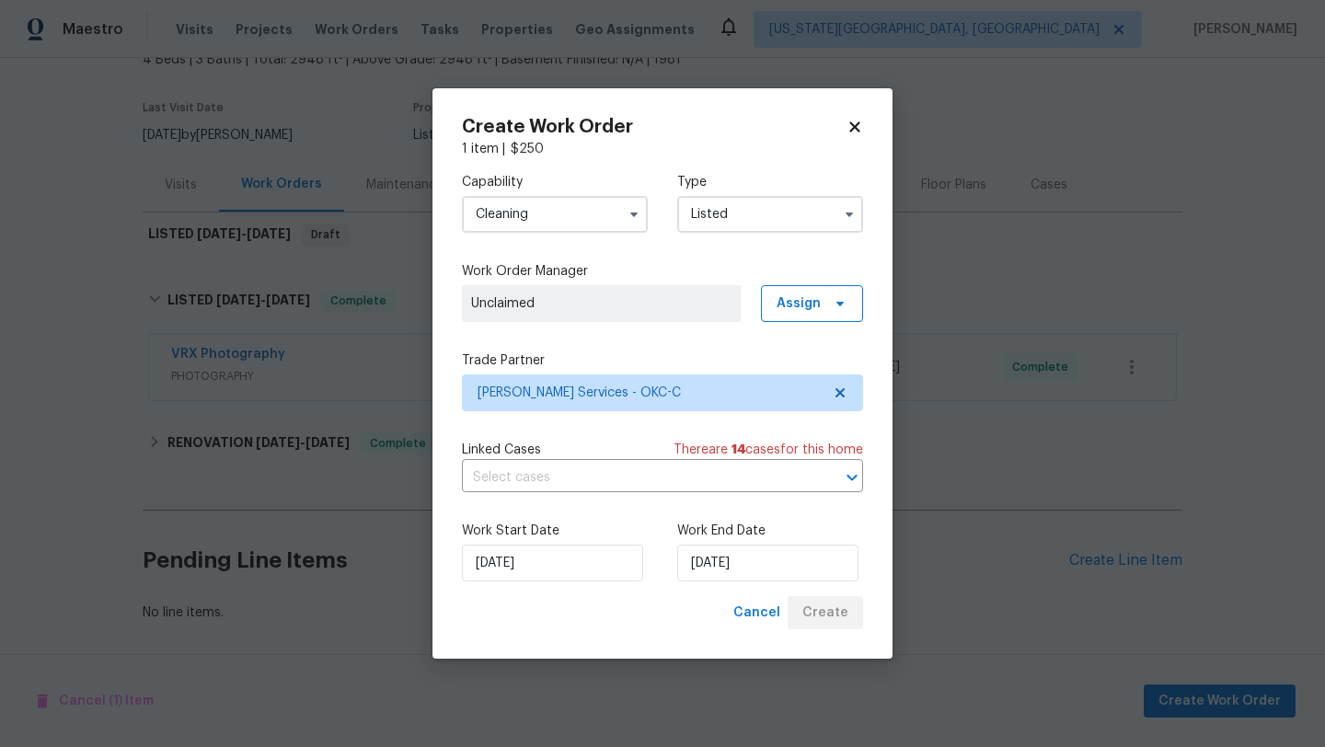
scroll to position [121, 0]
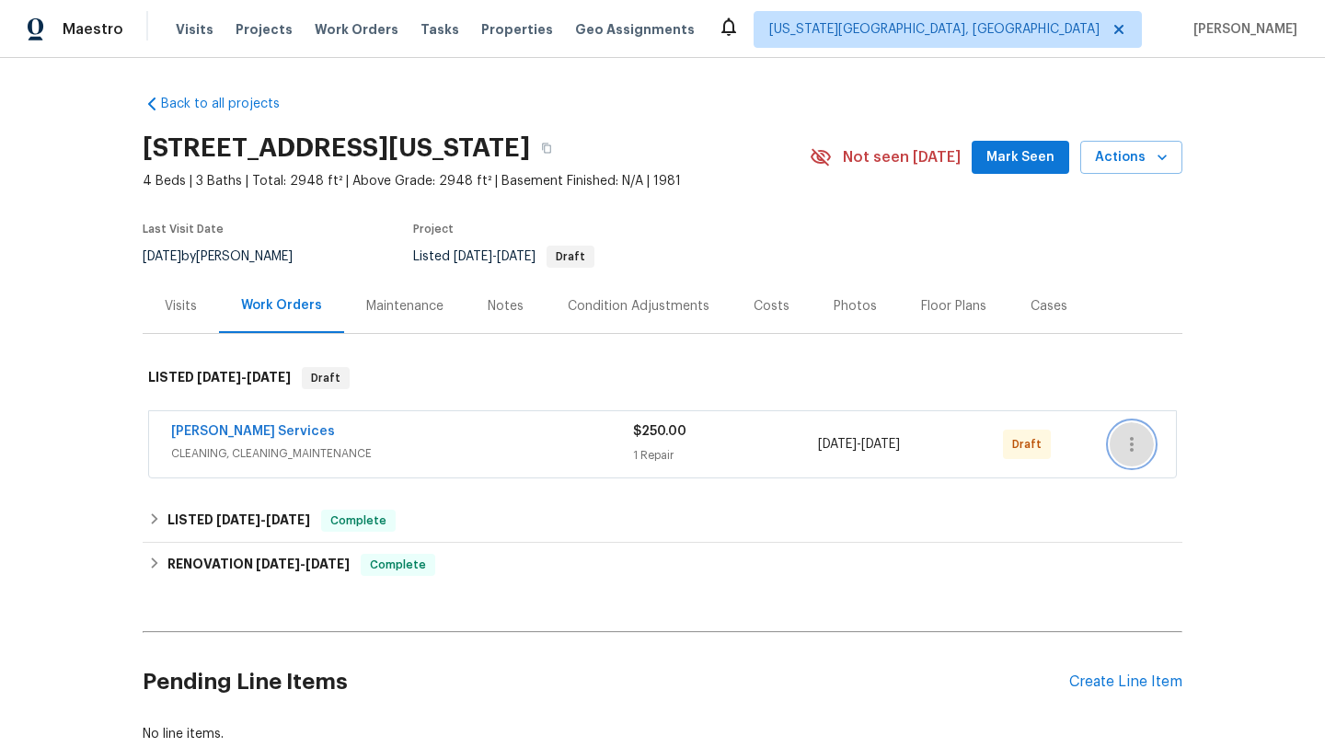
click at [1129, 435] on icon "button" at bounding box center [1132, 444] width 22 height 22
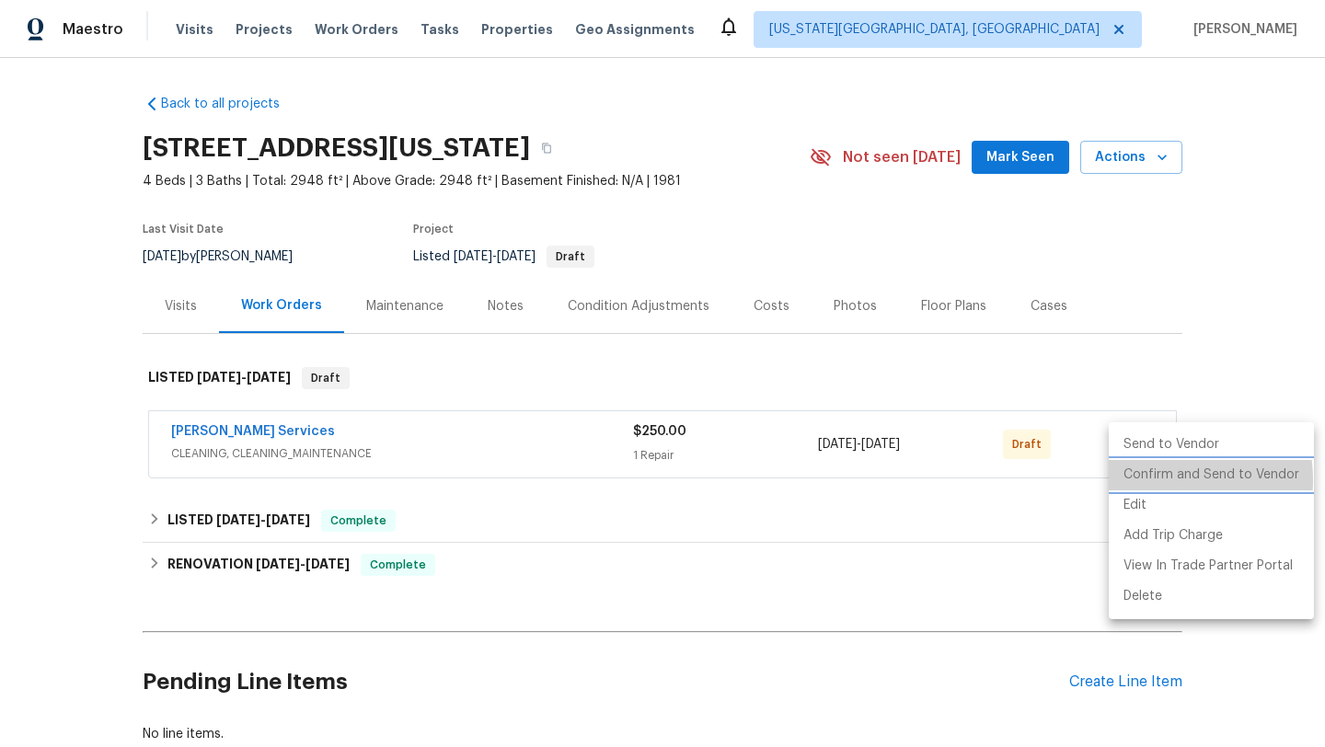
click at [1157, 480] on li "Confirm and Send to Vendor" at bounding box center [1211, 475] width 205 height 30
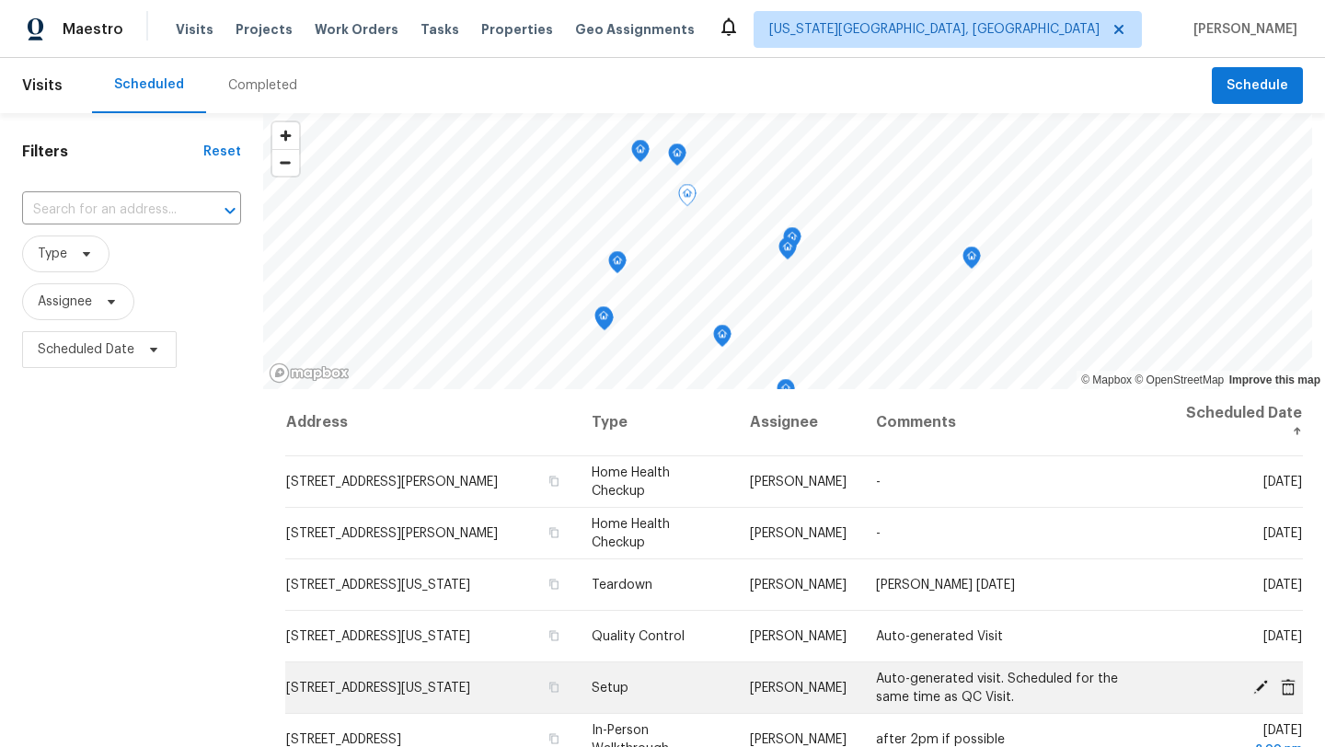
click at [1259, 686] on icon at bounding box center [1260, 686] width 15 height 15
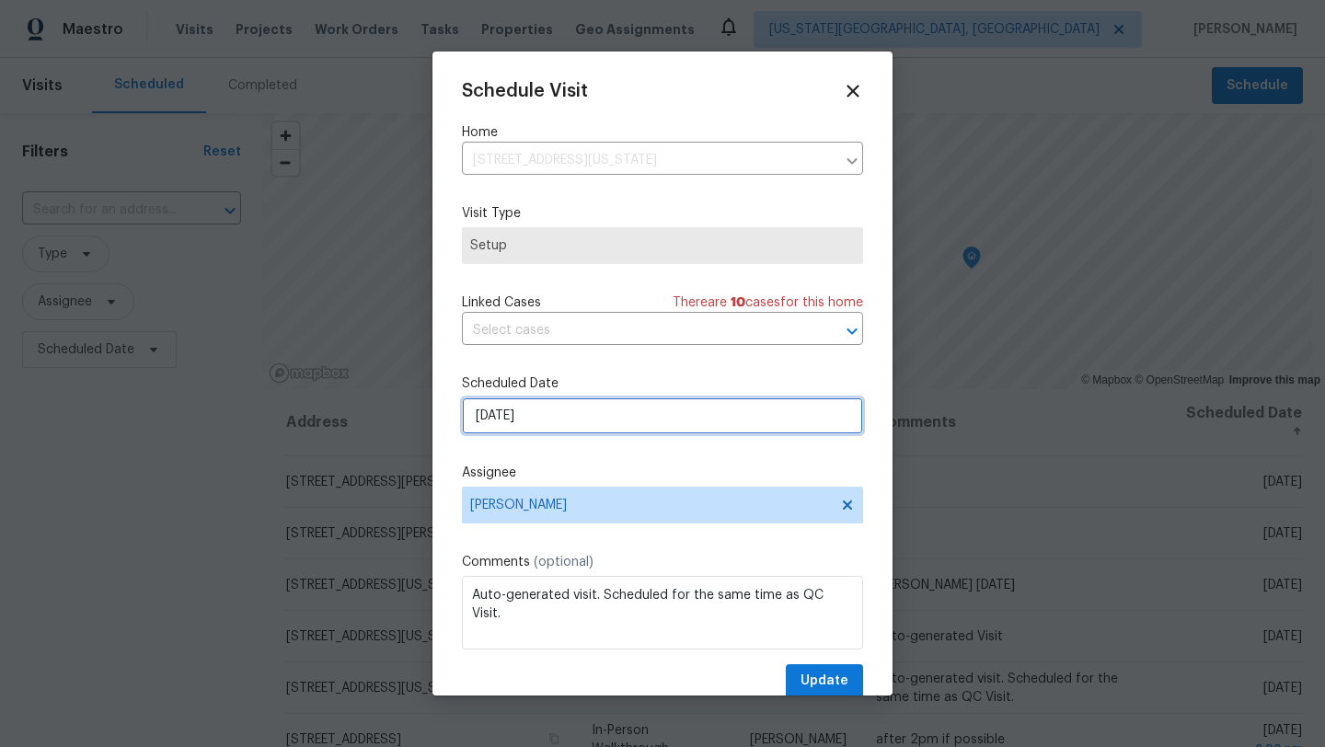
click at [632, 416] on input "[DATE]" at bounding box center [662, 416] width 401 height 37
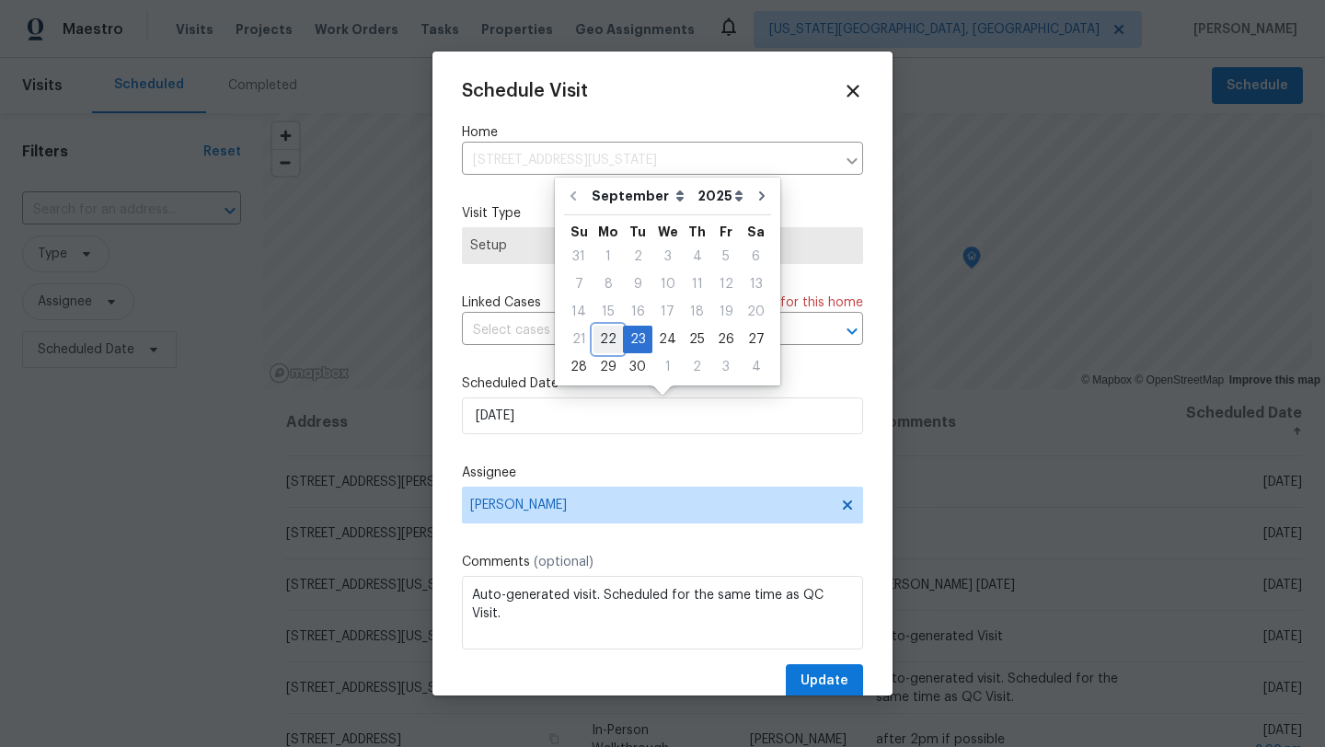
click at [608, 329] on div "22" at bounding box center [608, 340] width 29 height 26
type input "[DATE]"
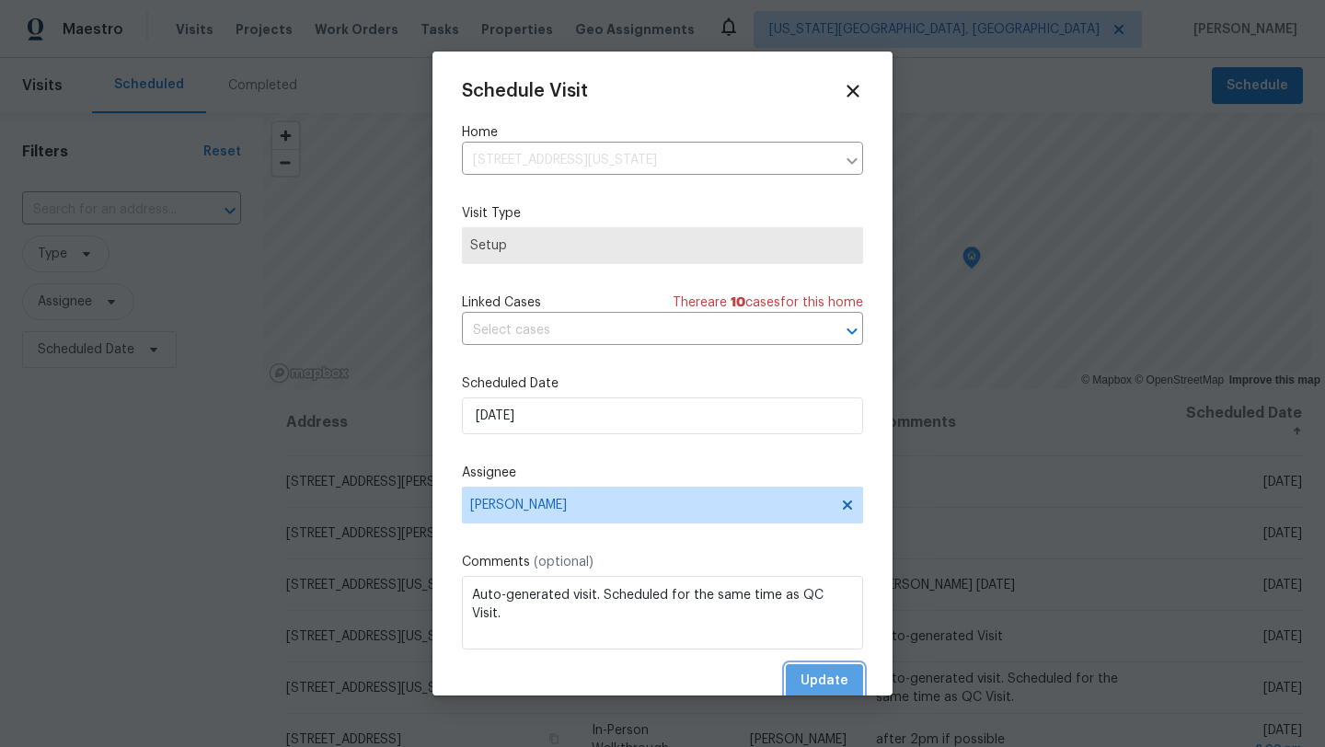
click at [813, 674] on span "Update" at bounding box center [825, 681] width 48 height 23
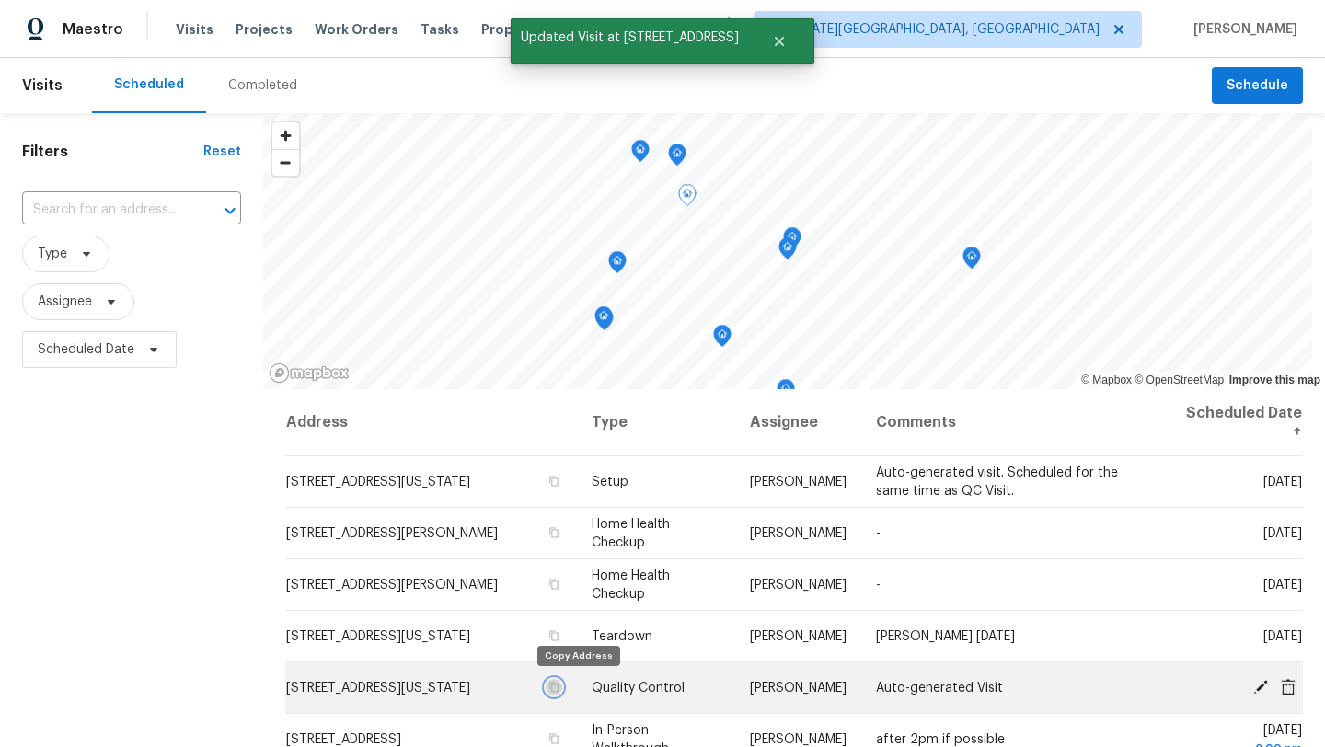
click at [559, 684] on icon "button" at bounding box center [553, 687] width 11 height 11
